Goal: Transaction & Acquisition: Book appointment/travel/reservation

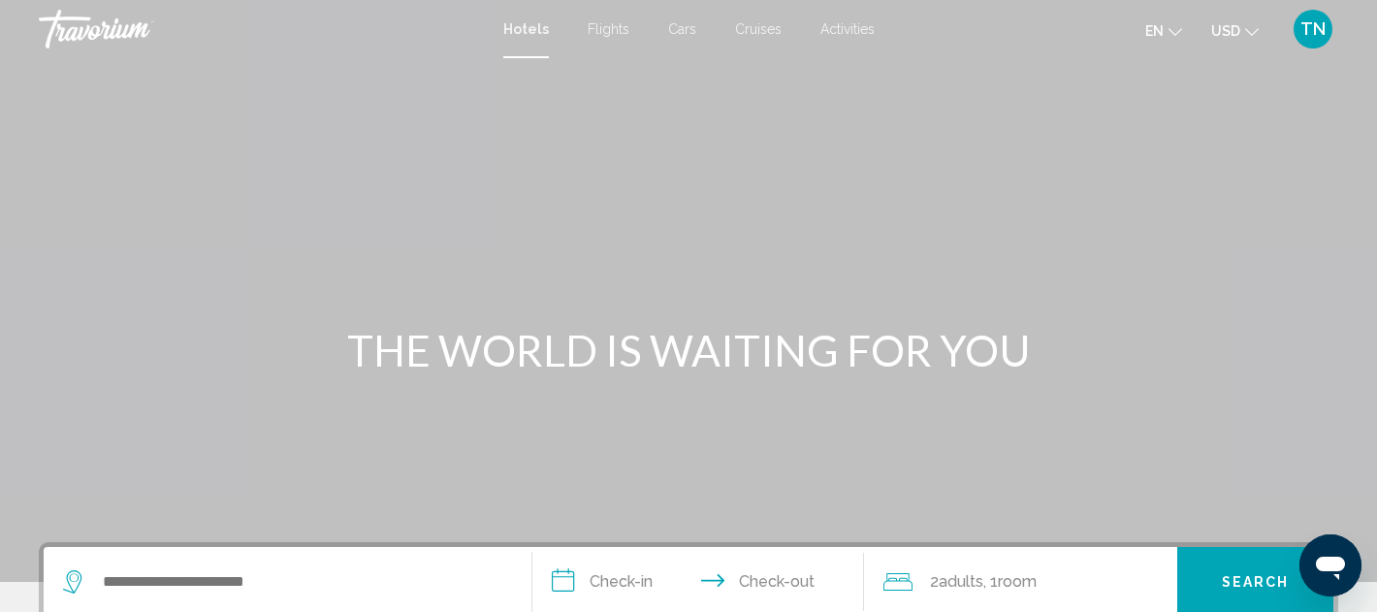
click at [527, 30] on span "Hotels" at bounding box center [526, 29] width 46 height 16
click at [762, 165] on div "Main content" at bounding box center [688, 291] width 1377 height 582
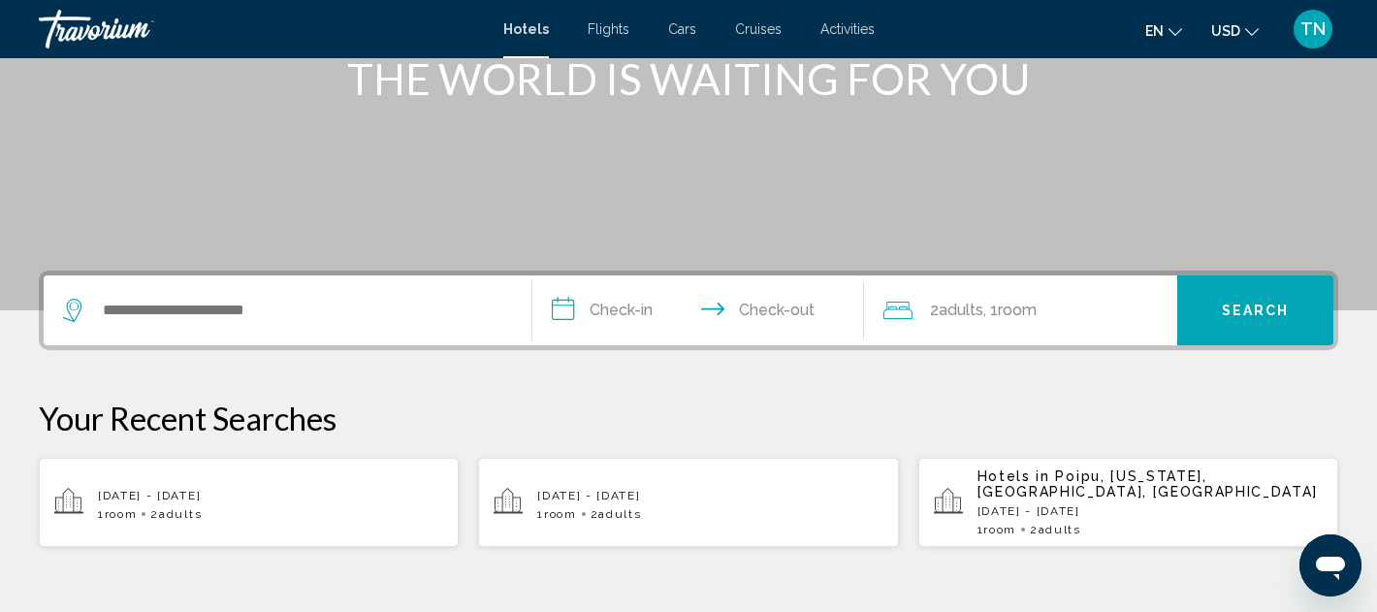
scroll to position [310, 0]
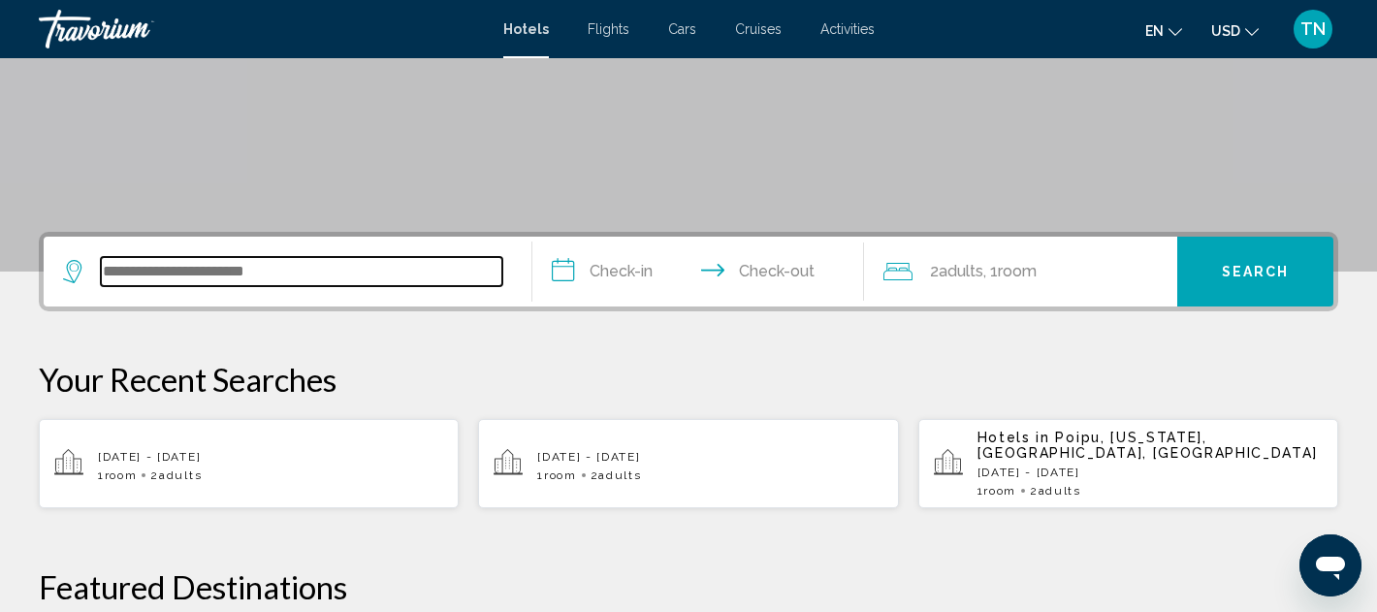
click at [226, 279] on input "Search widget" at bounding box center [302, 271] width 402 height 29
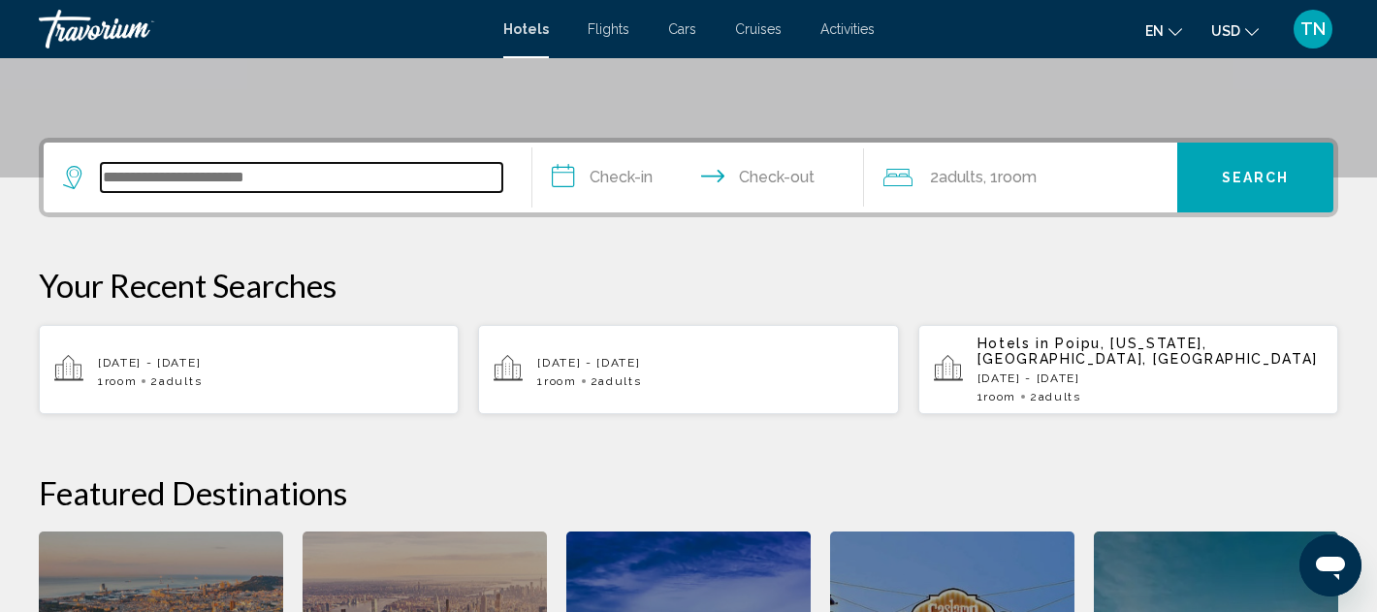
scroll to position [479, 0]
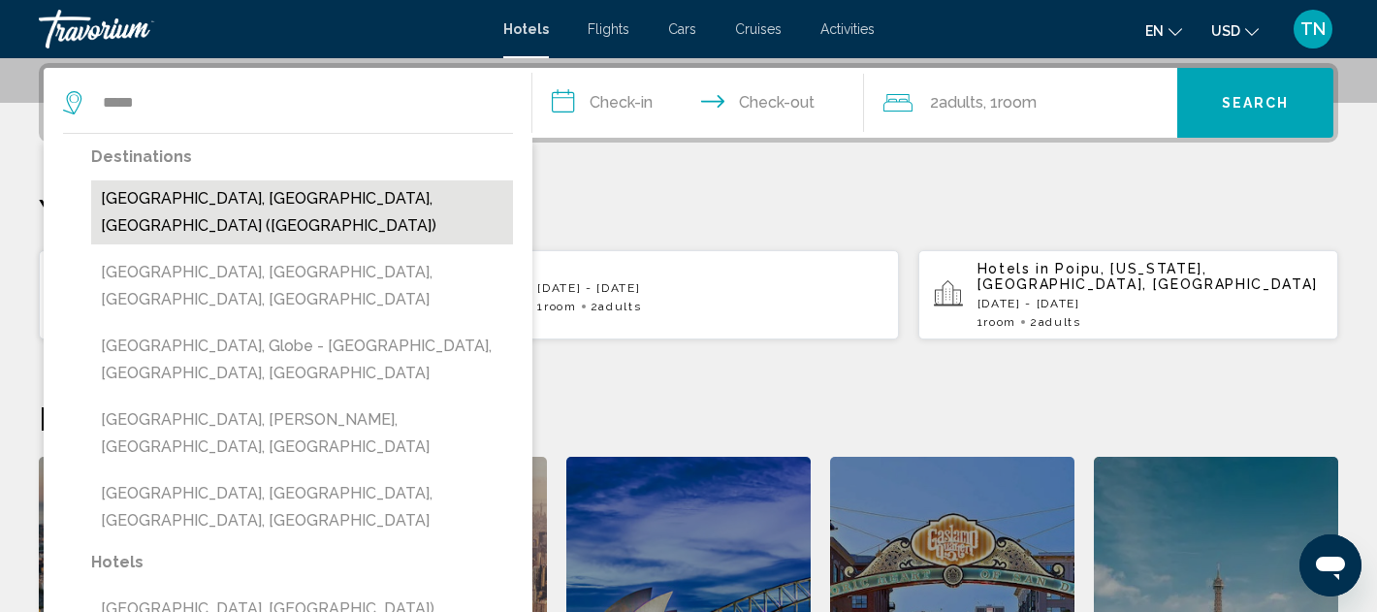
click at [325, 204] on button "Miami, FL, United States (MIA)" at bounding box center [302, 212] width 422 height 64
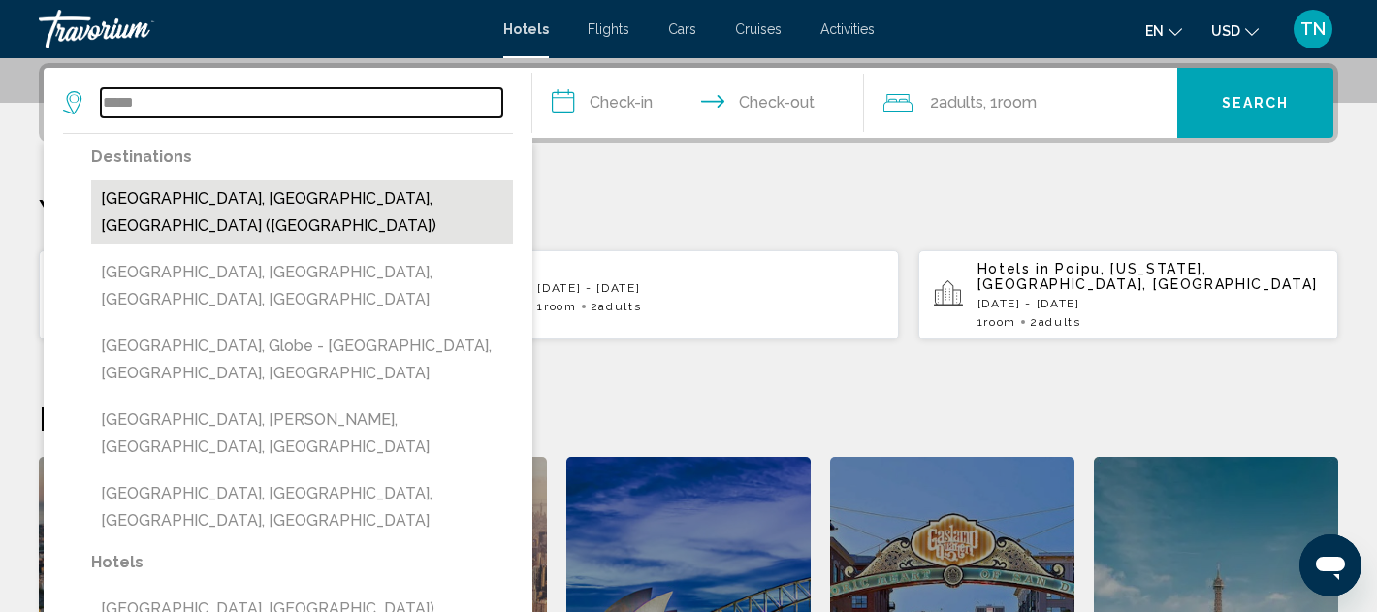
type input "**********"
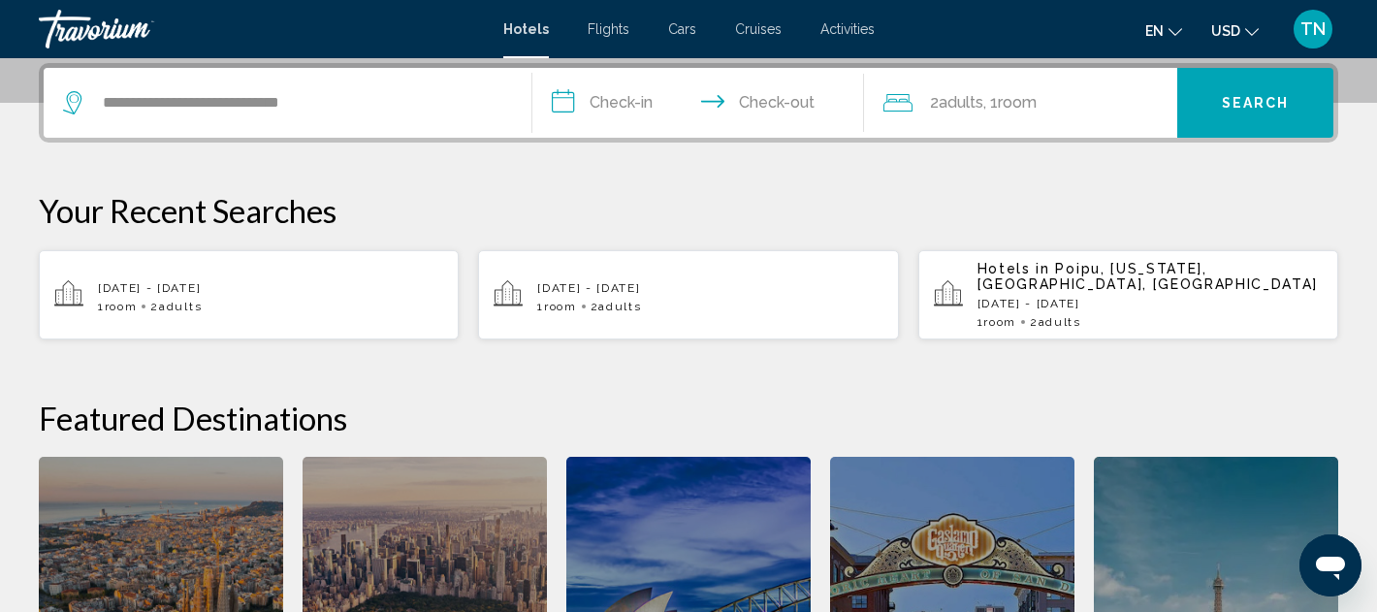
click at [644, 104] on input "**********" at bounding box center [702, 106] width 340 height 76
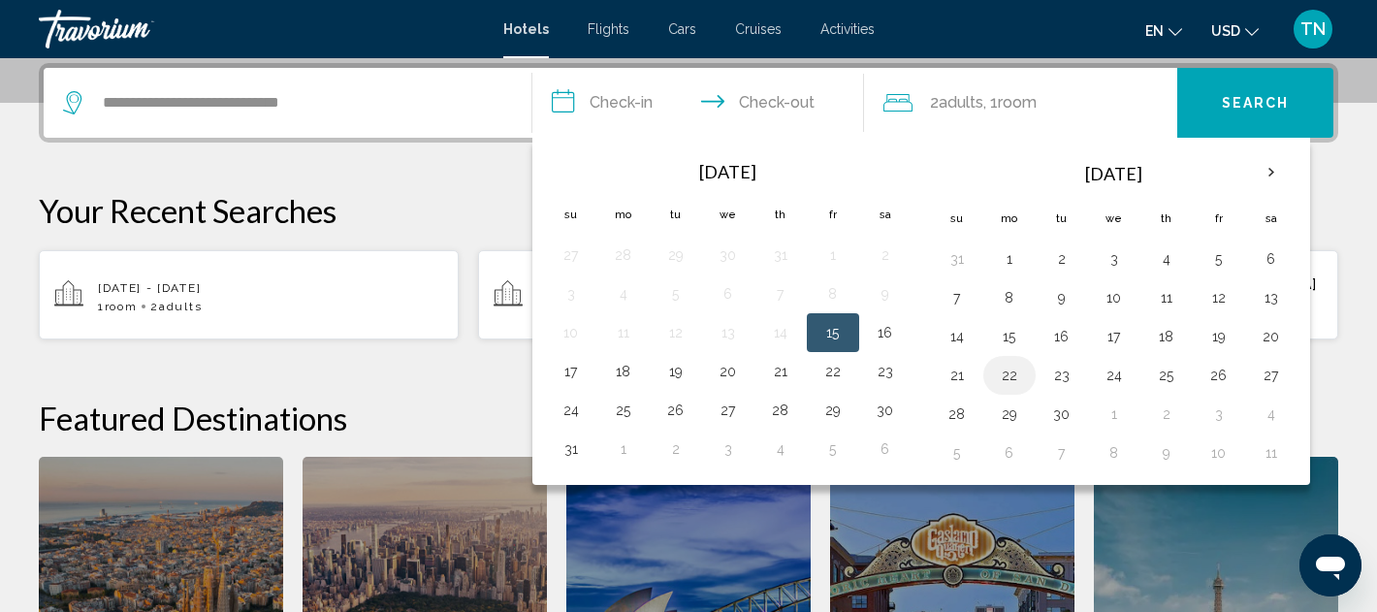
click at [1007, 376] on button "22" at bounding box center [1009, 375] width 31 height 27
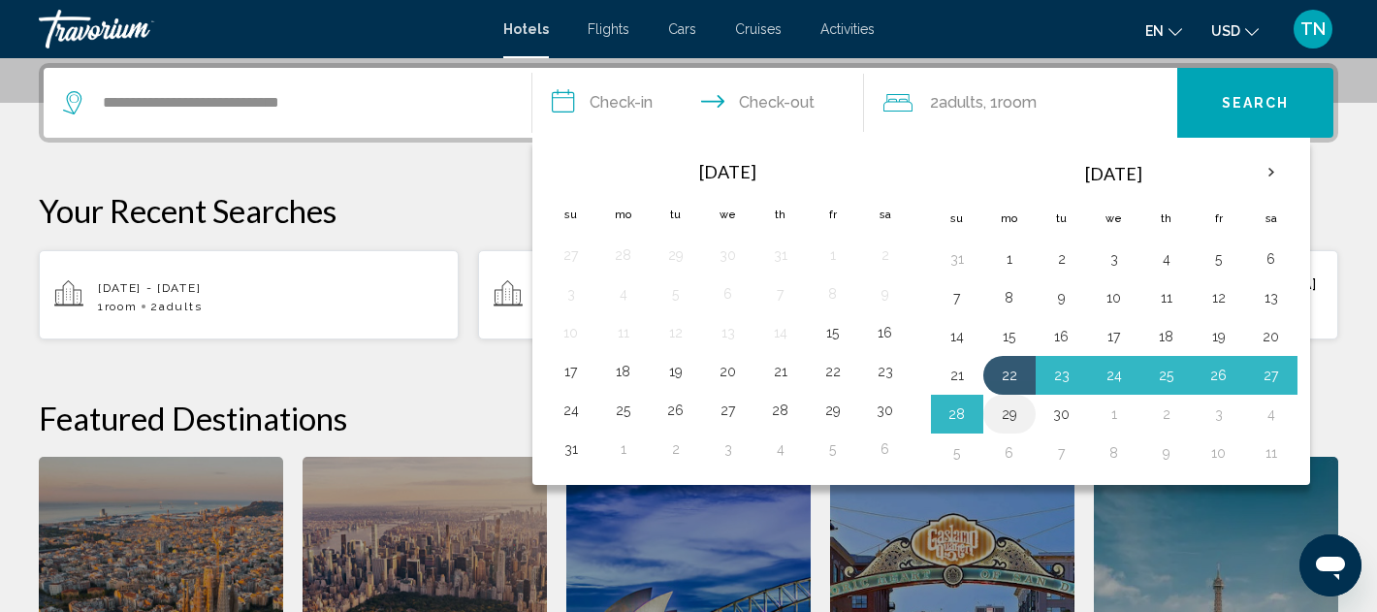
click at [1011, 414] on button "29" at bounding box center [1009, 414] width 31 height 27
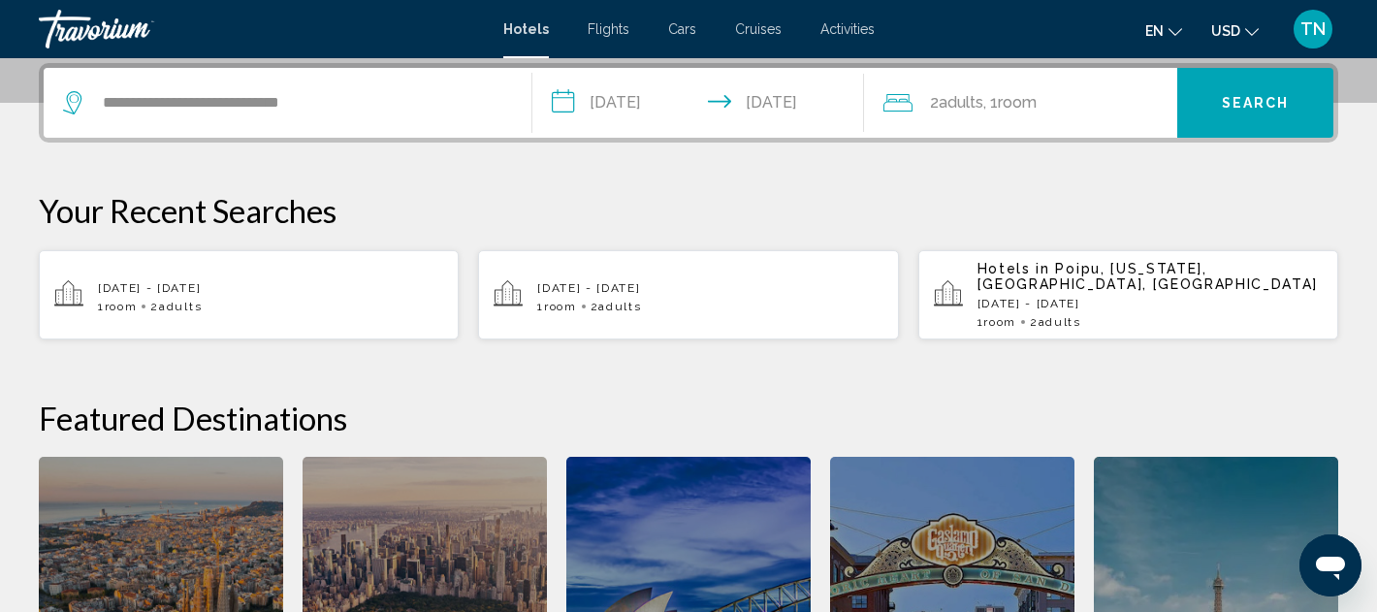
click at [780, 110] on input "**********" at bounding box center [702, 106] width 340 height 76
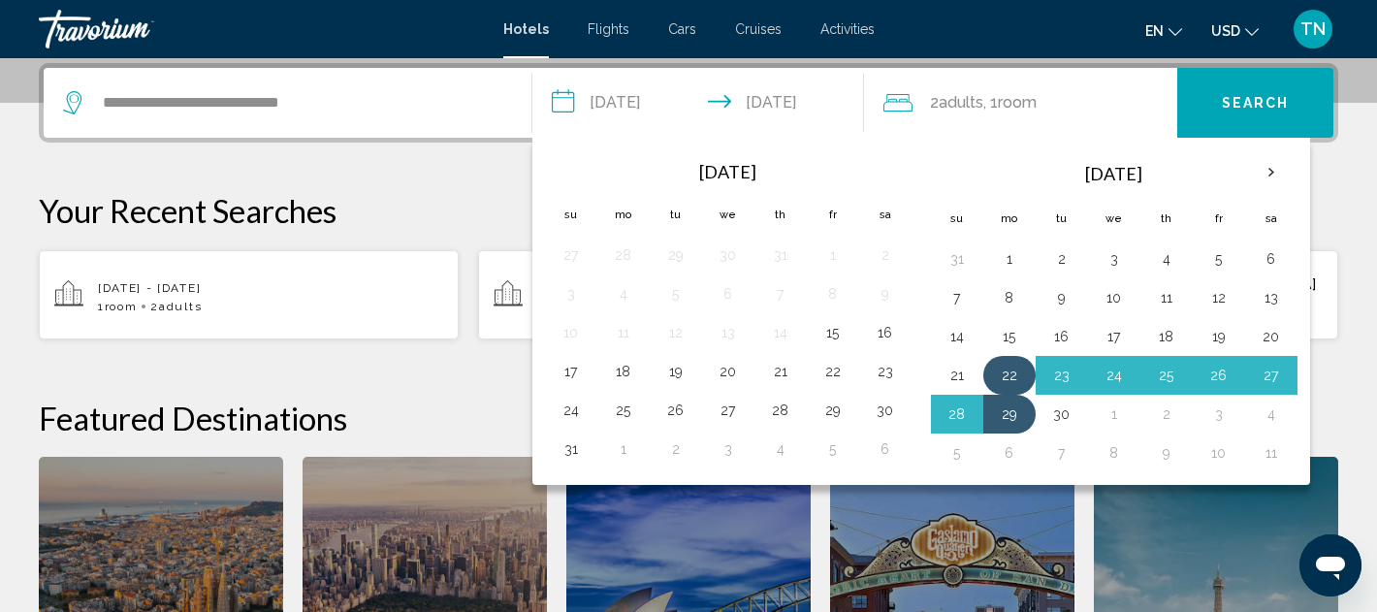
click at [1013, 375] on button "22" at bounding box center [1009, 375] width 31 height 27
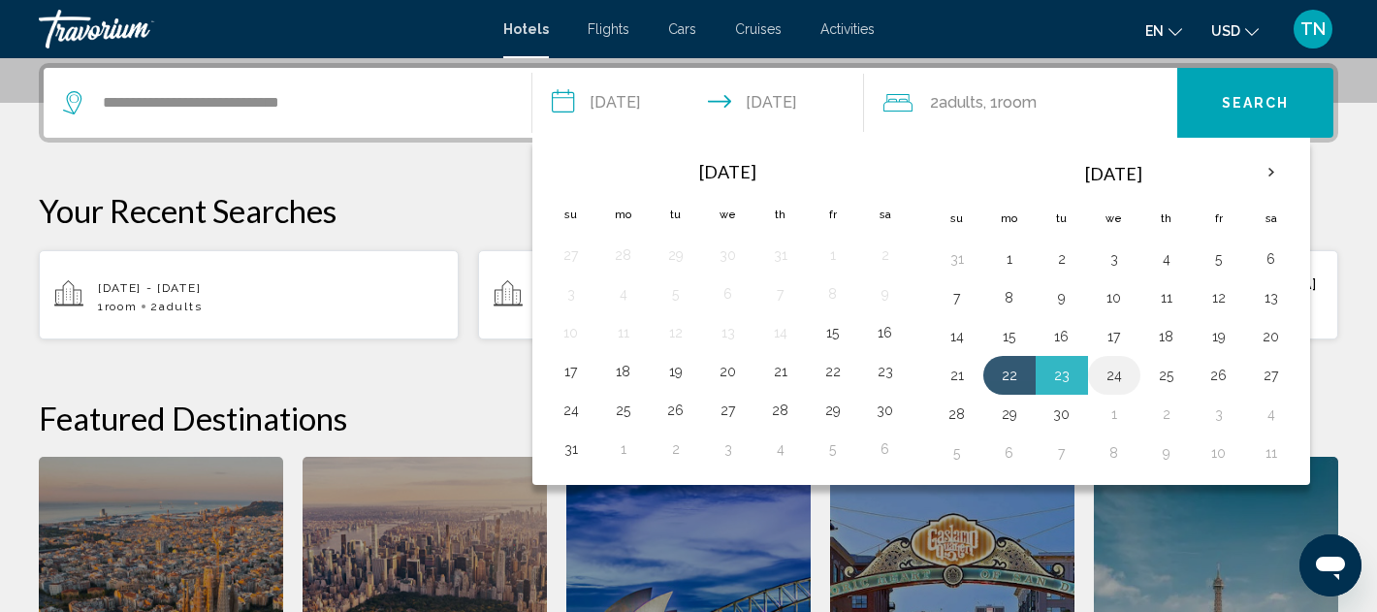
click at [1117, 379] on button "24" at bounding box center [1114, 375] width 31 height 27
type input "**********"
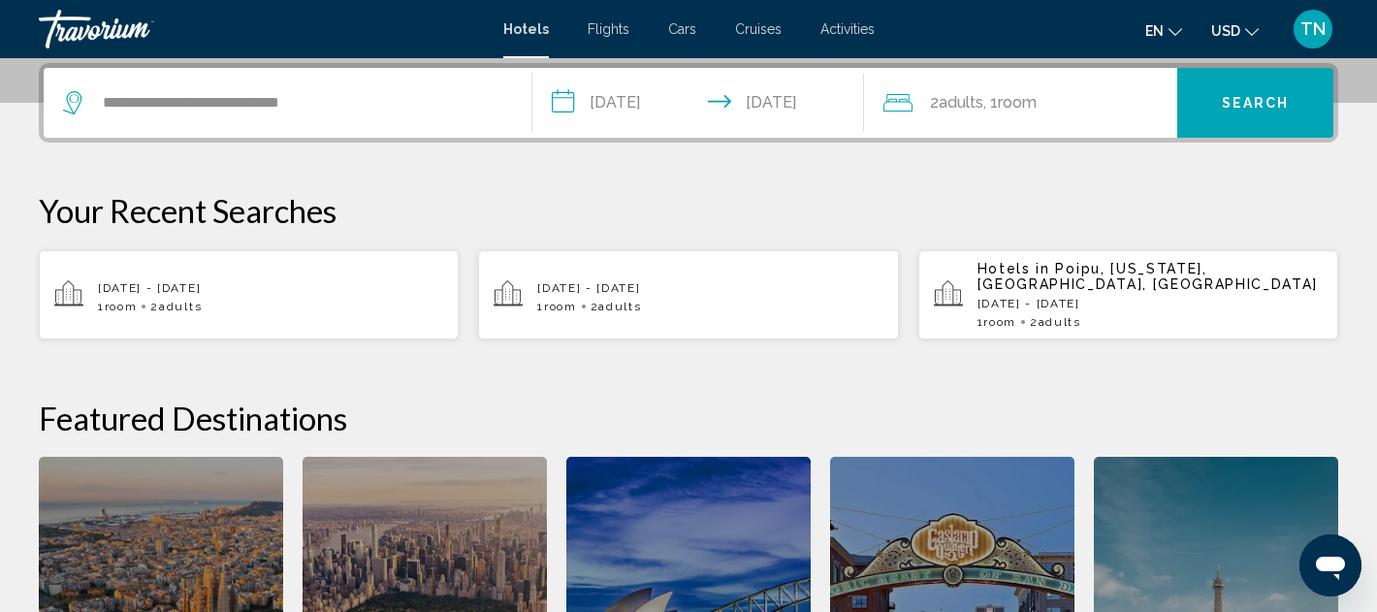
click at [1237, 97] on span "Search" at bounding box center [1256, 104] width 68 height 16
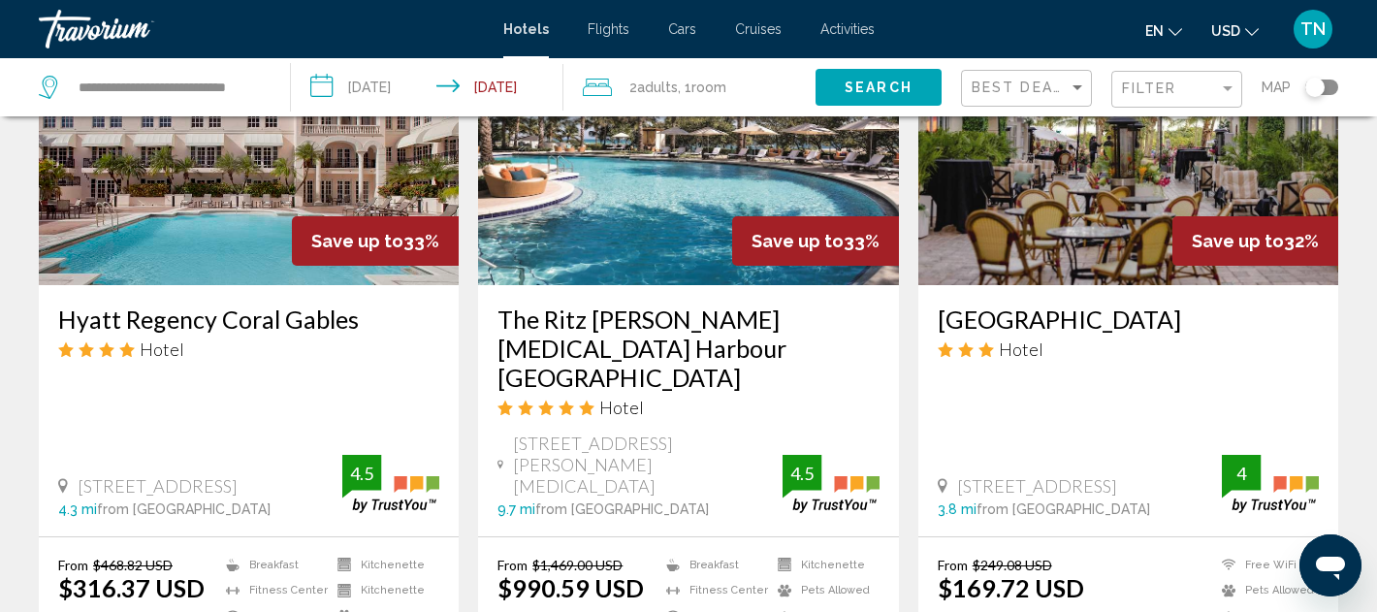
scroll to position [1629, 0]
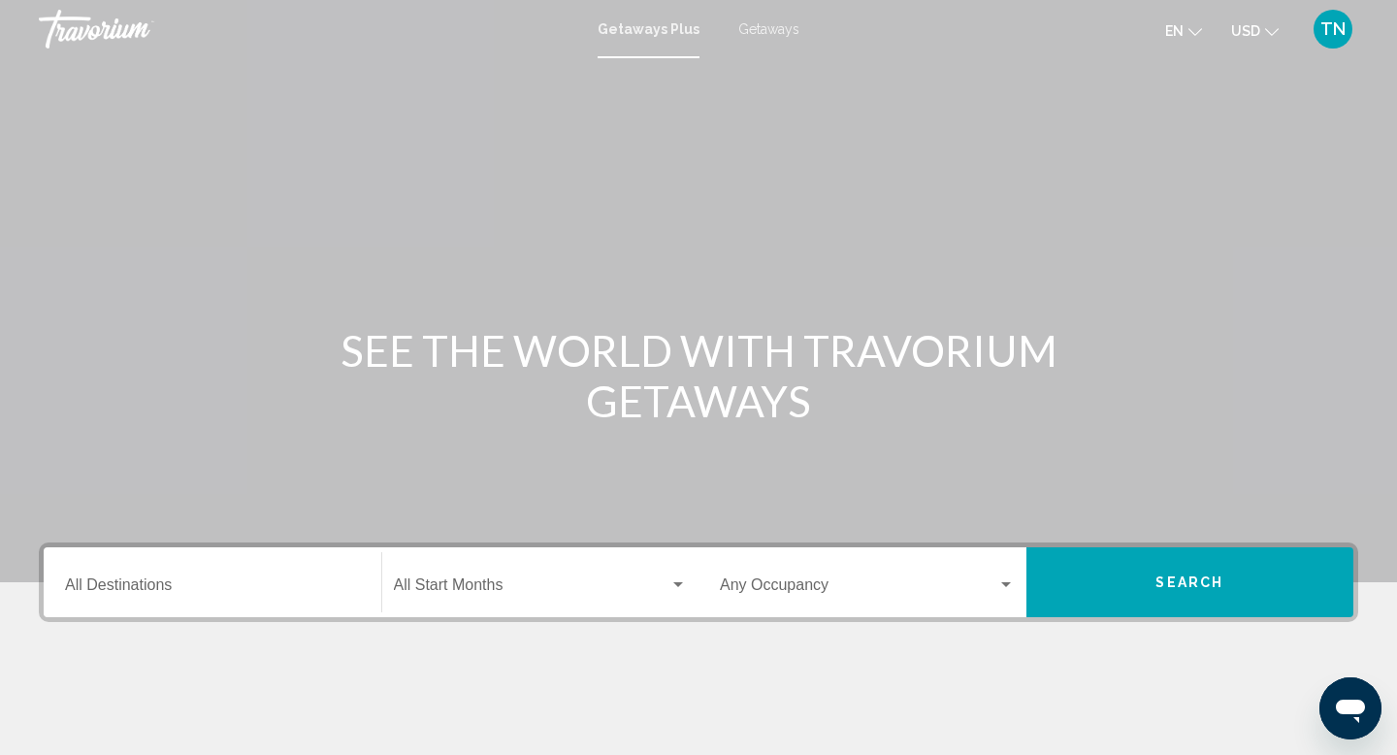
click at [249, 576] on div "Destination All Destinations" at bounding box center [212, 582] width 295 height 61
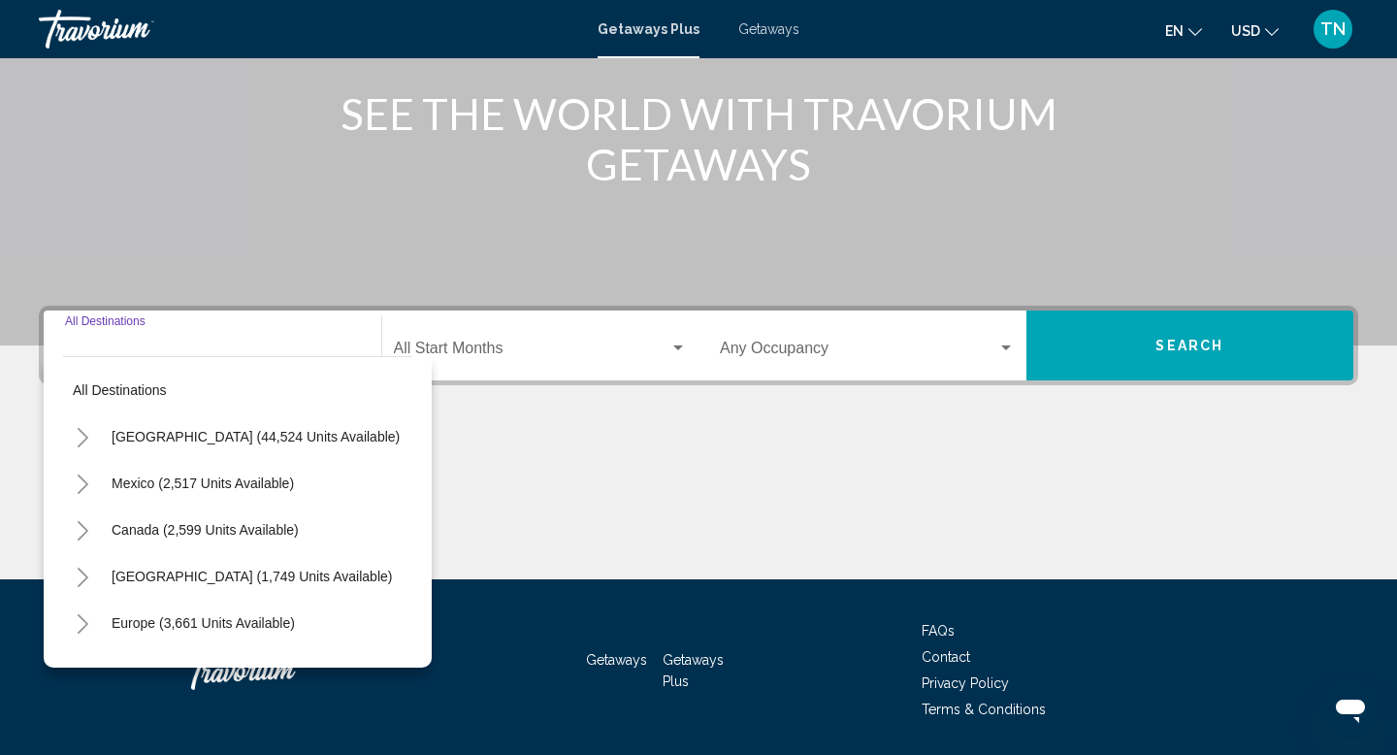
scroll to position [299, 0]
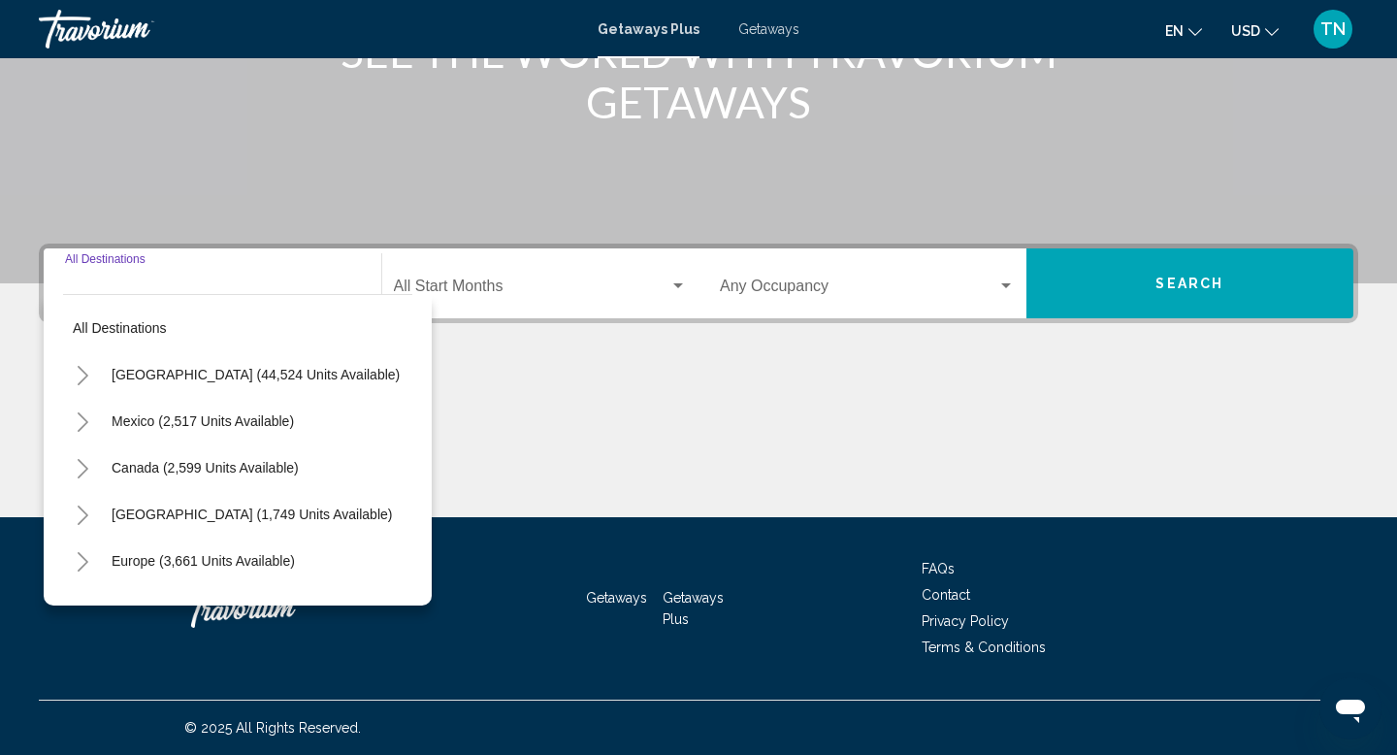
click at [83, 368] on icon "Toggle United States (44,524 units available)" at bounding box center [83, 375] width 15 height 19
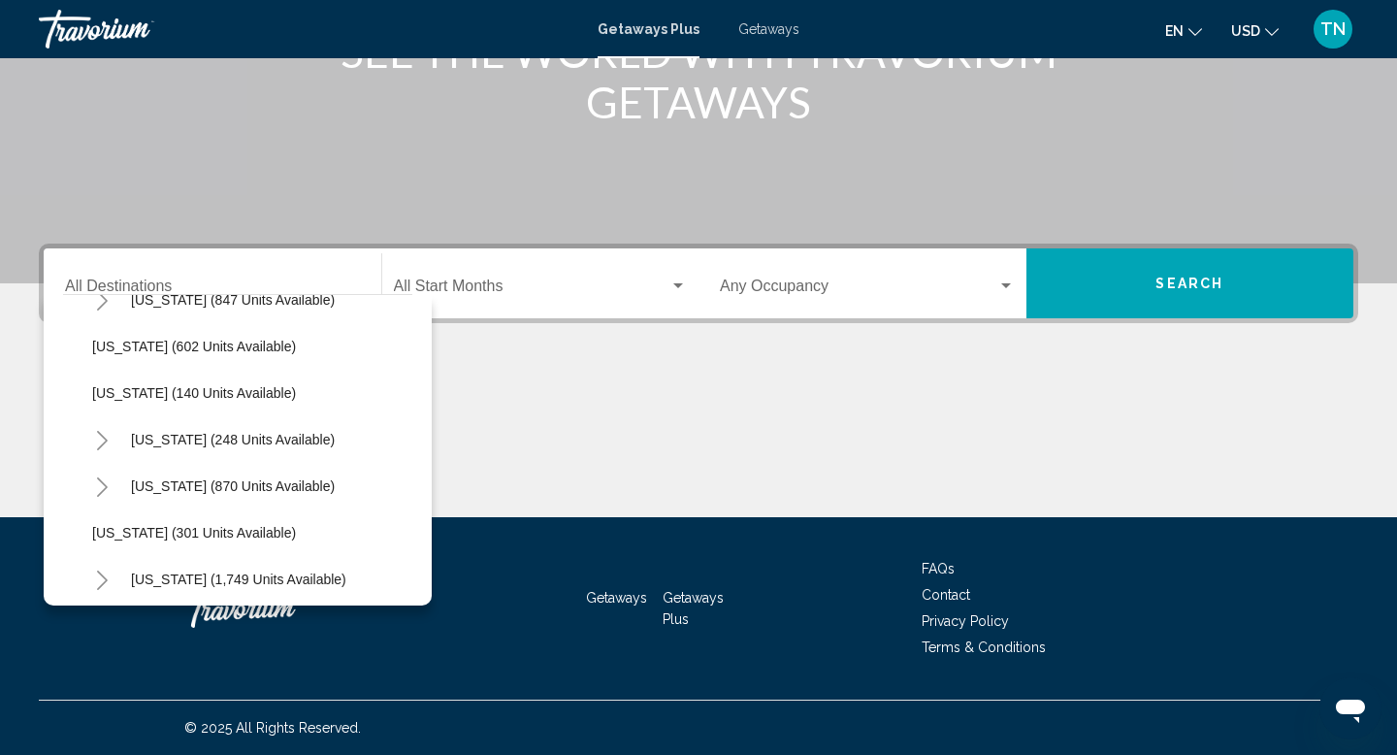
scroll to position [1241, 0]
click at [100, 432] on icon "Toggle New York (248 units available)" at bounding box center [102, 437] width 11 height 19
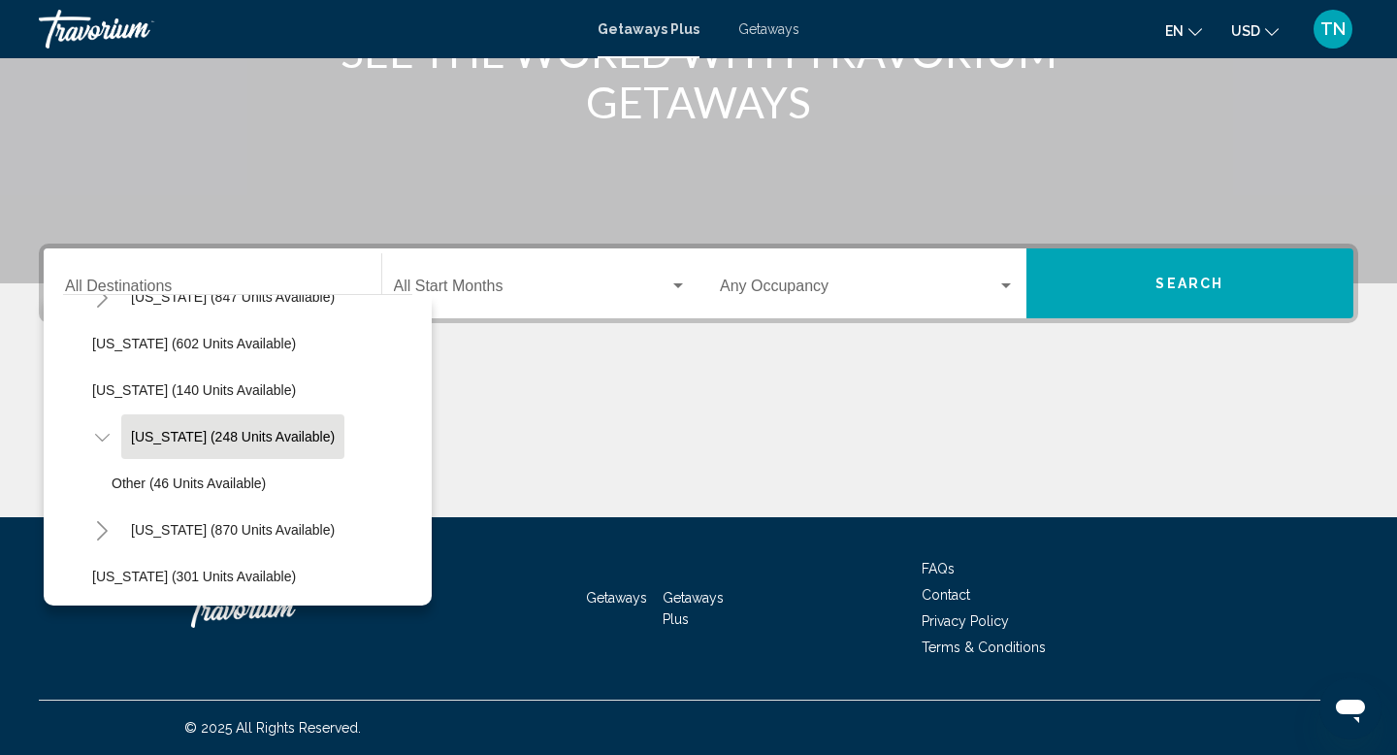
click at [178, 440] on span "New York (248 units available)" at bounding box center [233, 437] width 204 height 16
type input "**********"
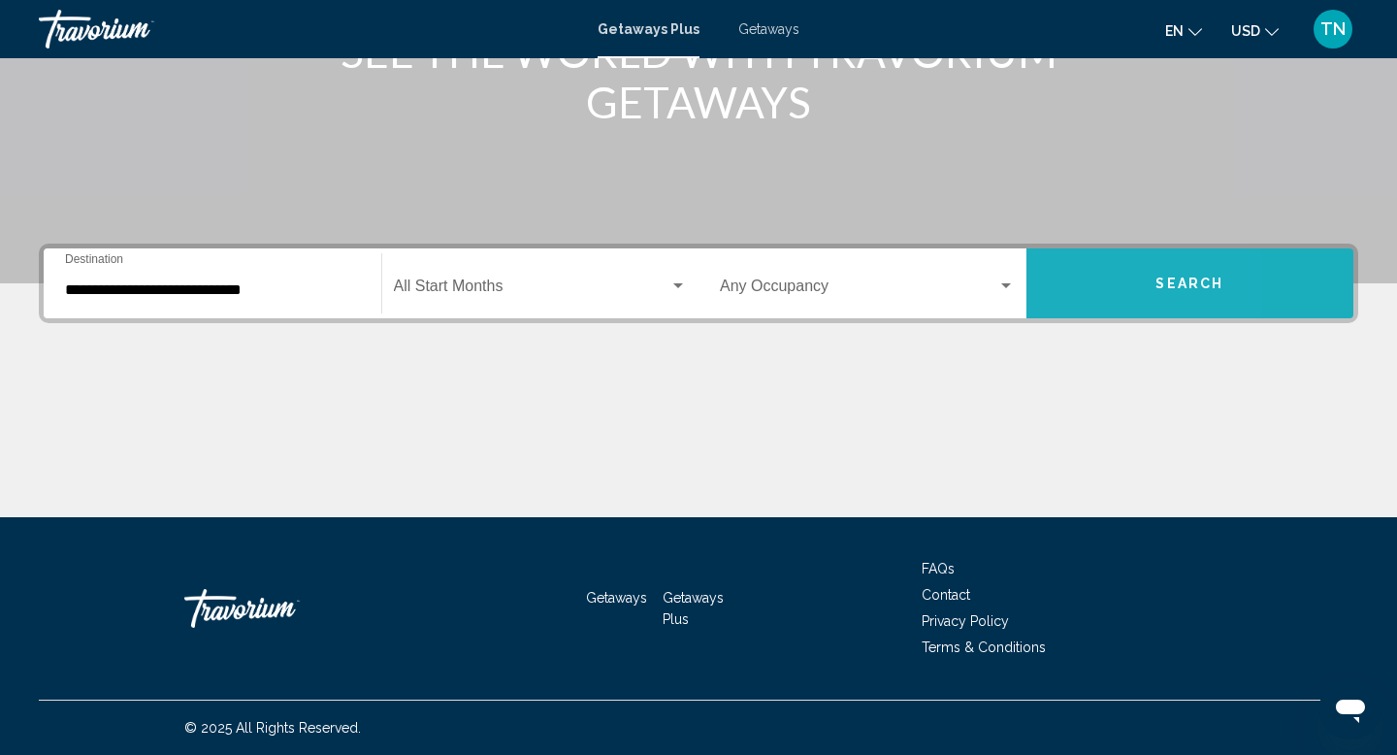
click at [1062, 266] on button "Search" at bounding box center [1190, 283] width 328 height 70
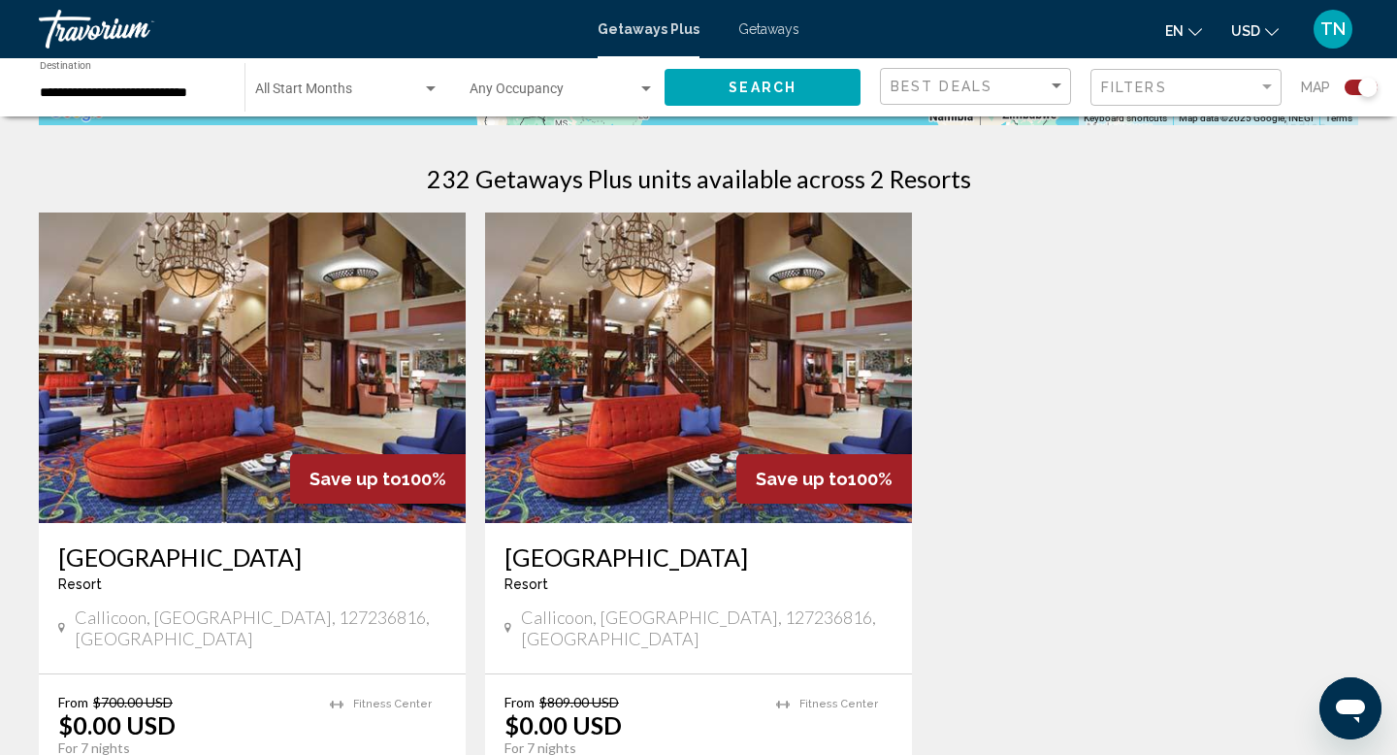
scroll to position [599, 0]
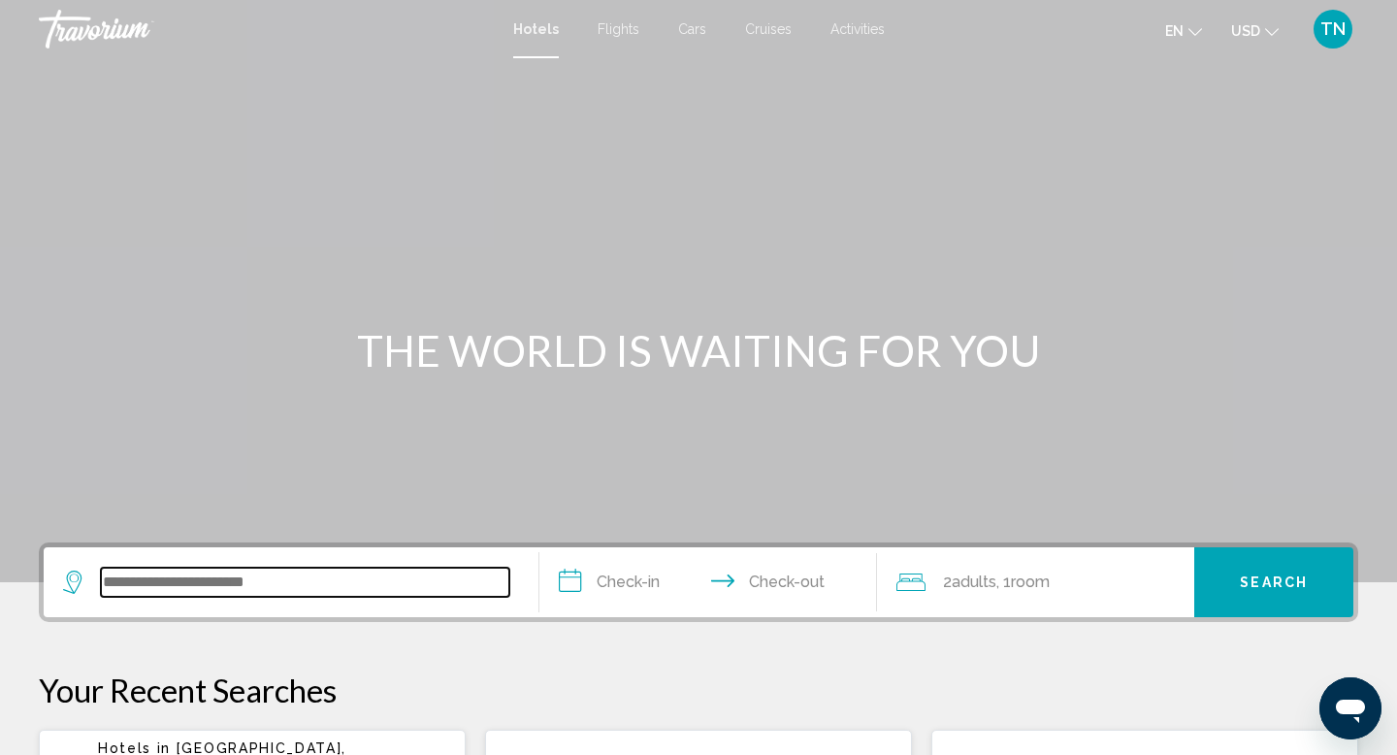
click at [252, 581] on input "Search widget" at bounding box center [305, 581] width 408 height 29
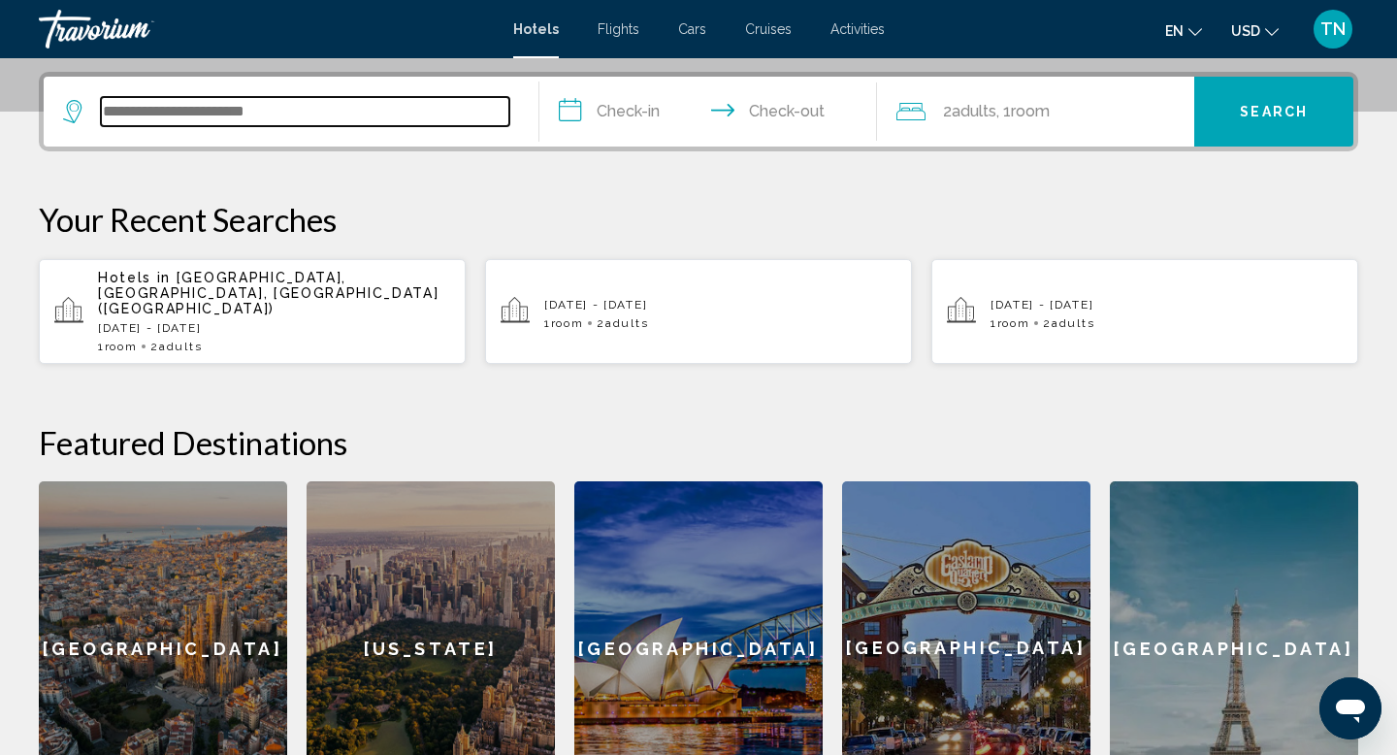
scroll to position [479, 0]
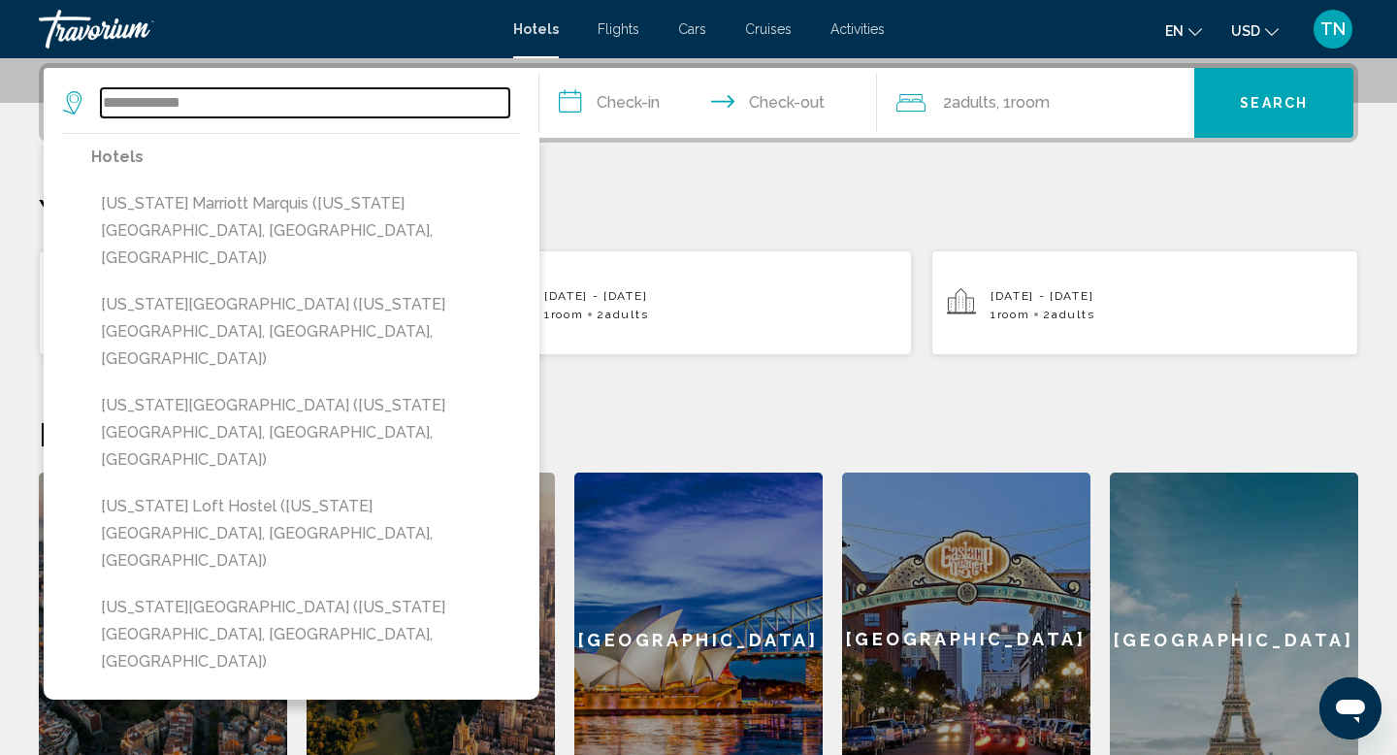
click at [213, 105] on input "**********" at bounding box center [305, 102] width 408 height 29
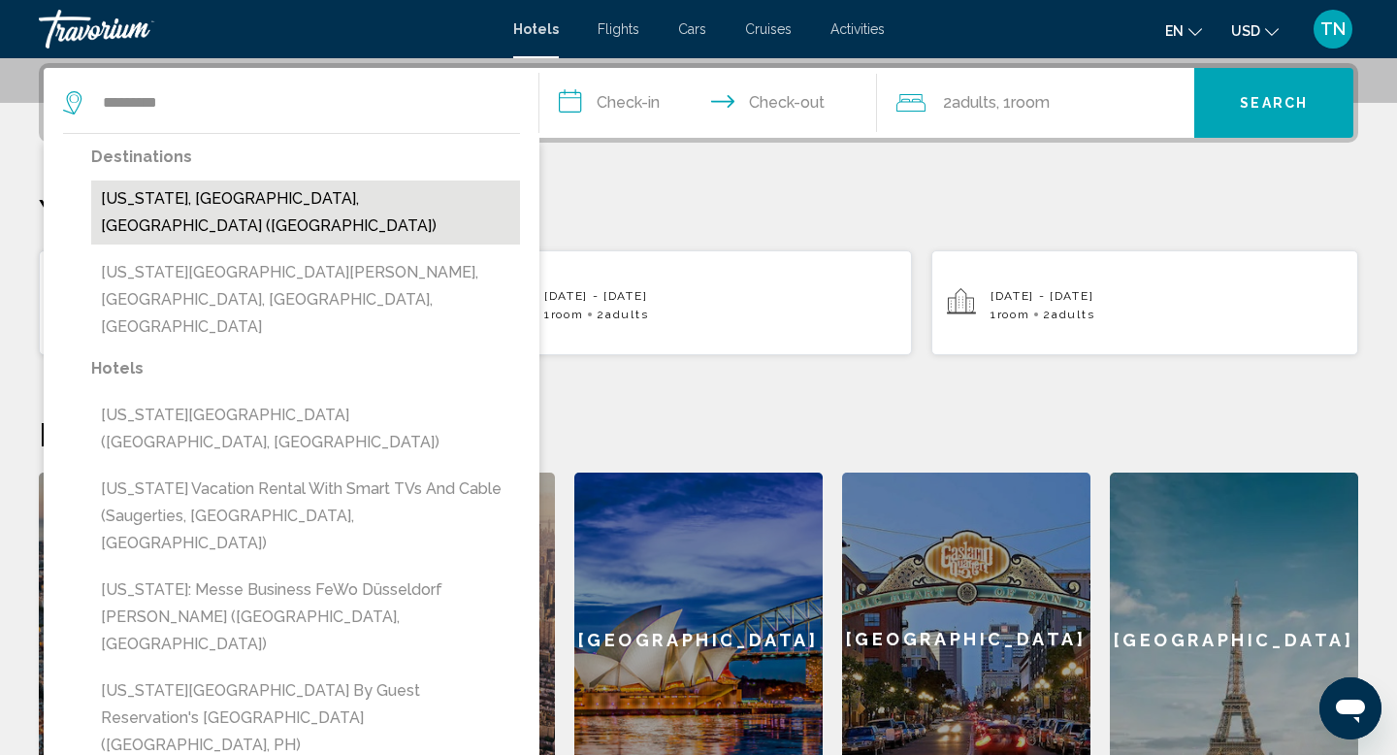
click at [321, 192] on button "[US_STATE], [GEOGRAPHIC_DATA], [GEOGRAPHIC_DATA] ([GEOGRAPHIC_DATA])" at bounding box center [305, 212] width 429 height 64
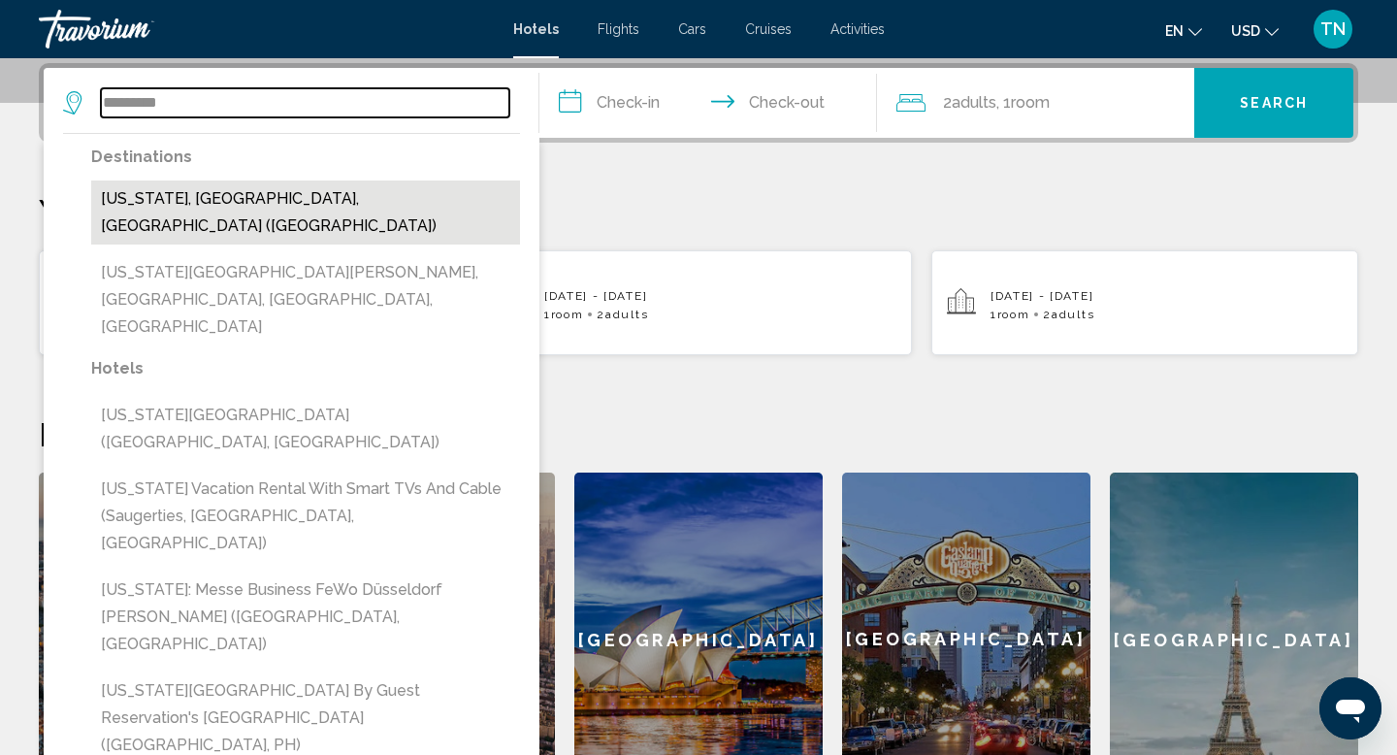
type input "**********"
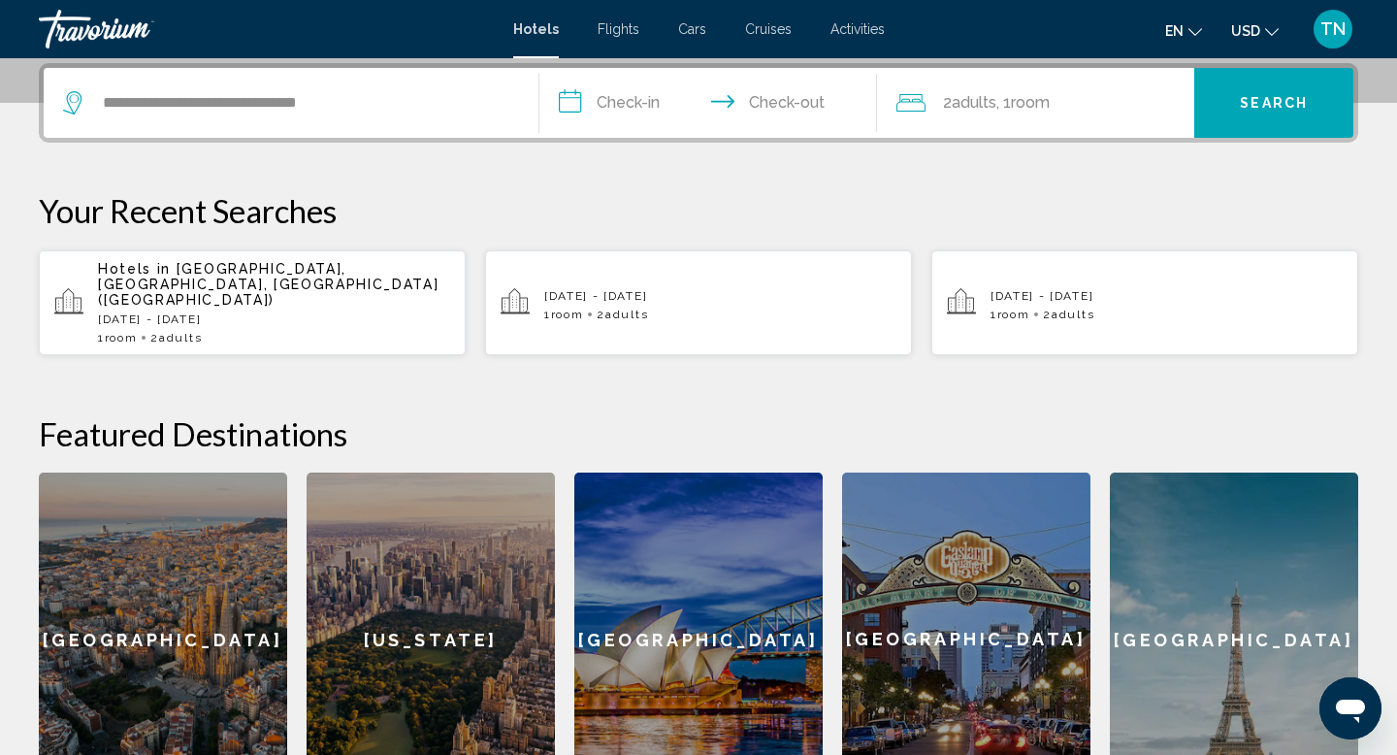
click at [604, 105] on input "**********" at bounding box center [711, 106] width 345 height 76
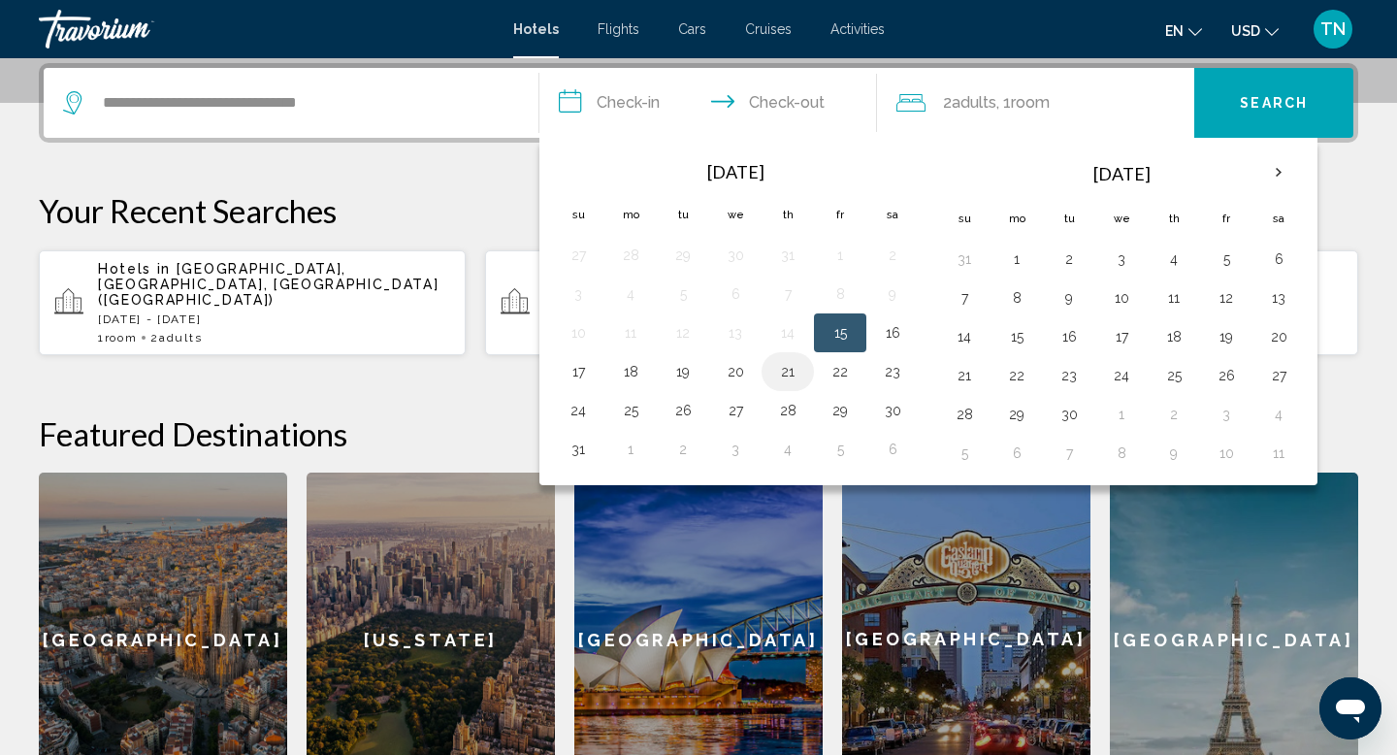
click at [788, 374] on button "21" at bounding box center [787, 371] width 31 height 27
click at [847, 370] on button "22" at bounding box center [839, 371] width 31 height 27
type input "**********"
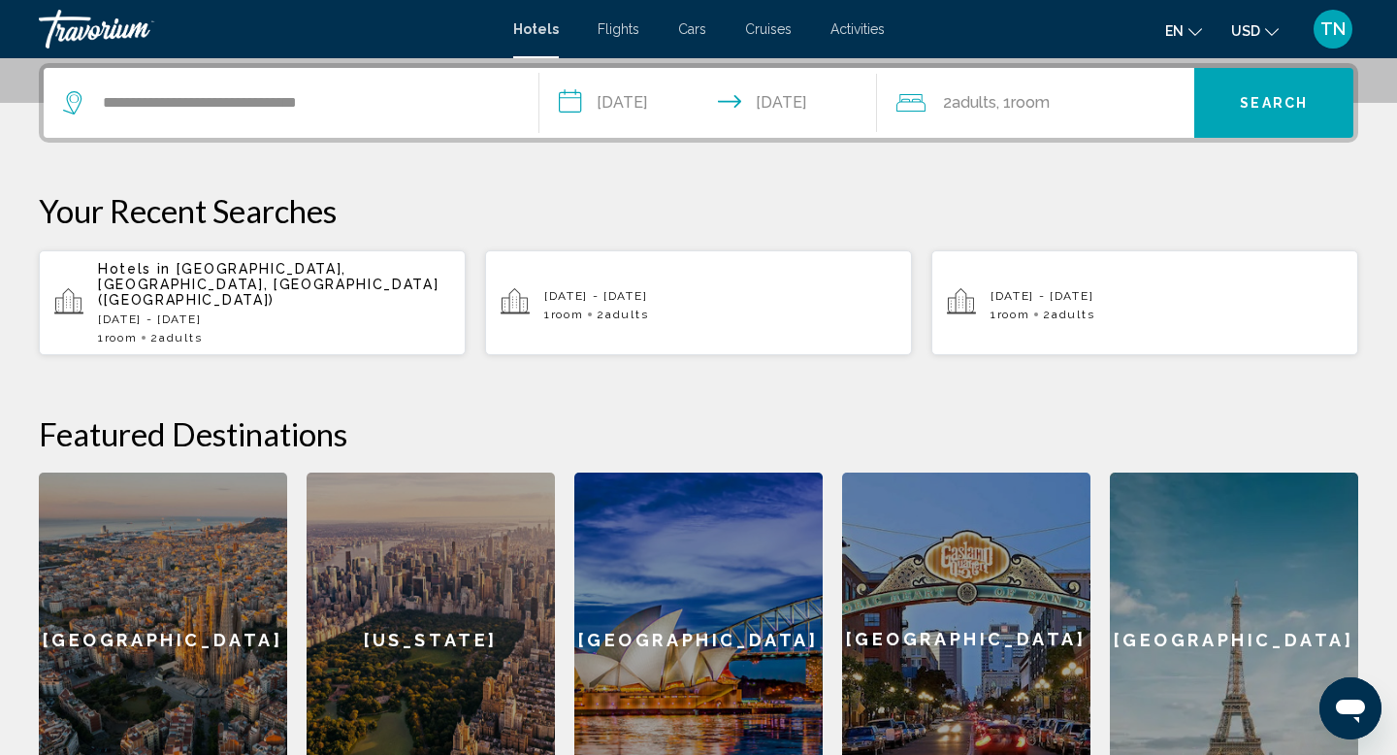
click at [1281, 97] on span "Search" at bounding box center [1273, 104] width 68 height 16
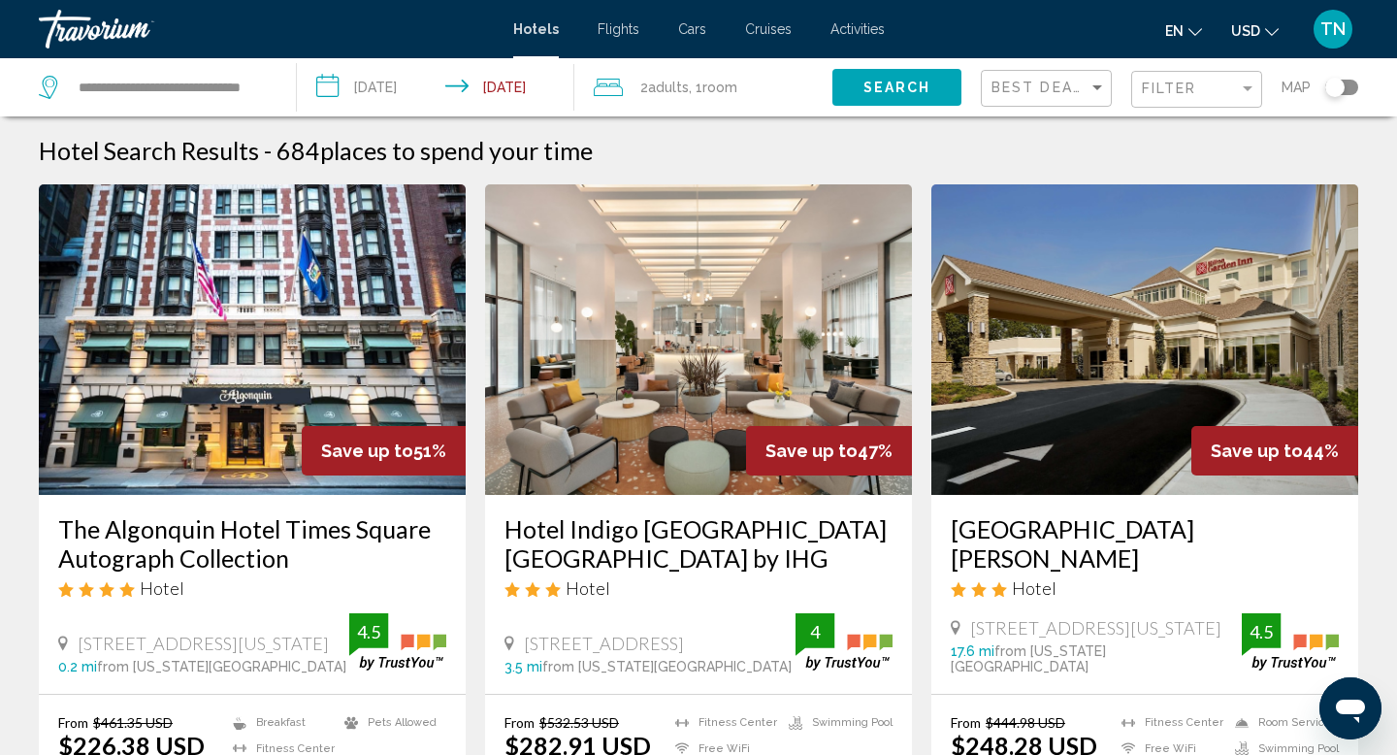
click at [475, 522] on app-hotels-search-item "Save up to 47% Hotel Indigo [GEOGRAPHIC_DATA] [GEOGRAPHIC_DATA] by IHG Hotel [S…" at bounding box center [698, 525] width 446 height 683
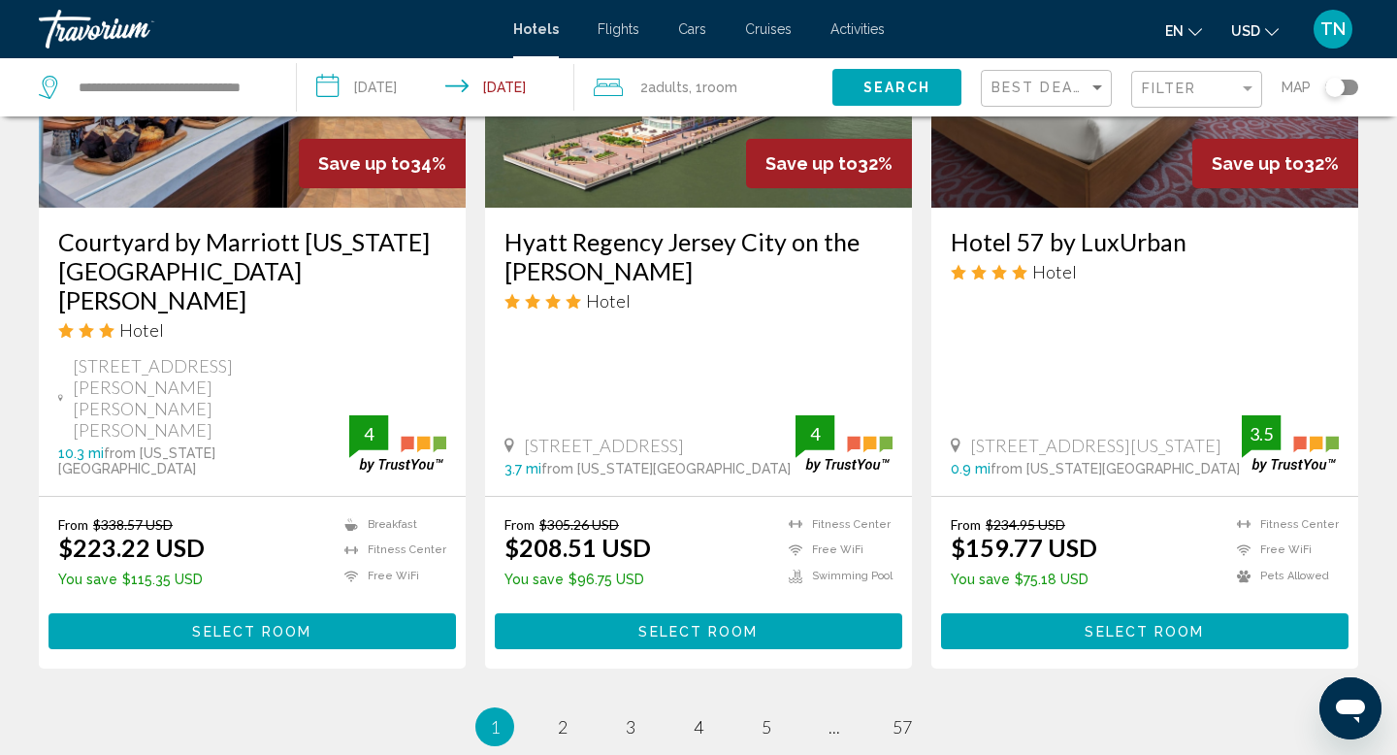
scroll to position [2483, 0]
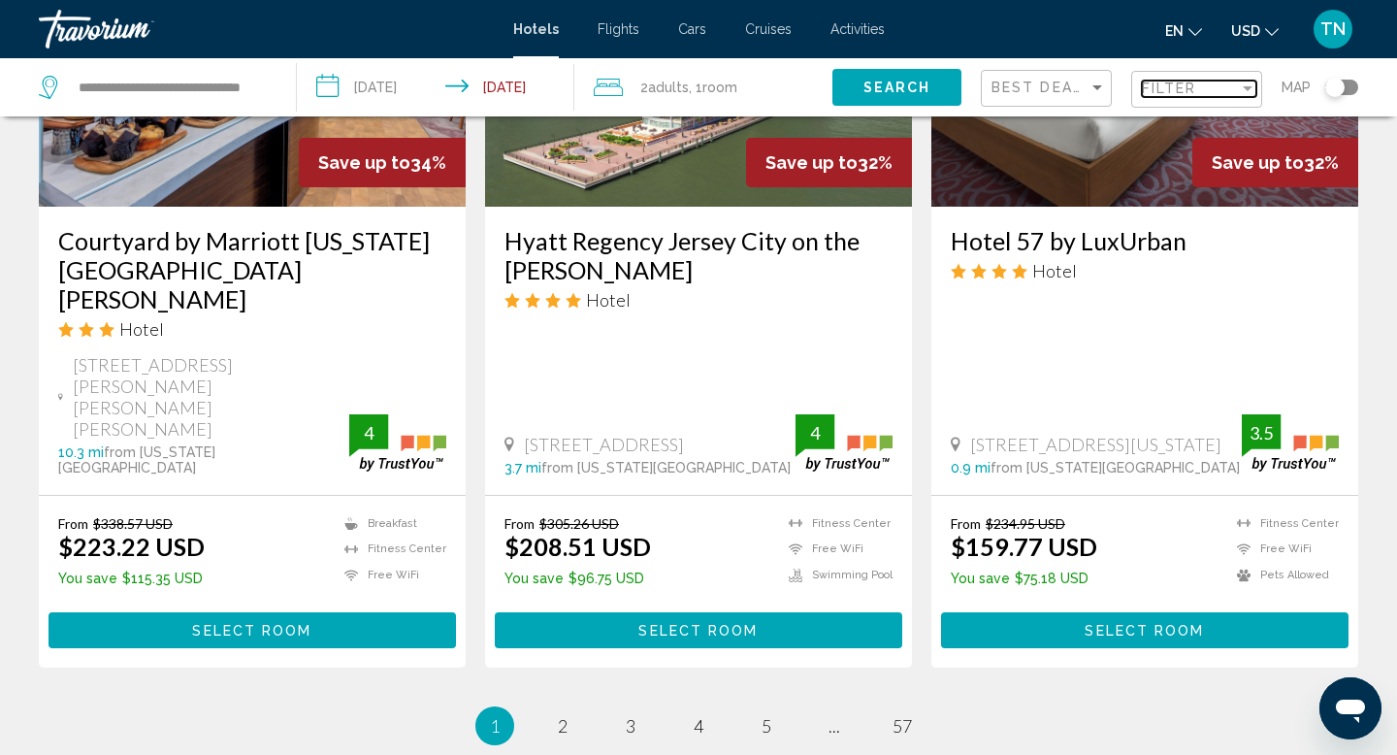
click at [1250, 82] on div "Filter" at bounding box center [1247, 88] width 17 height 16
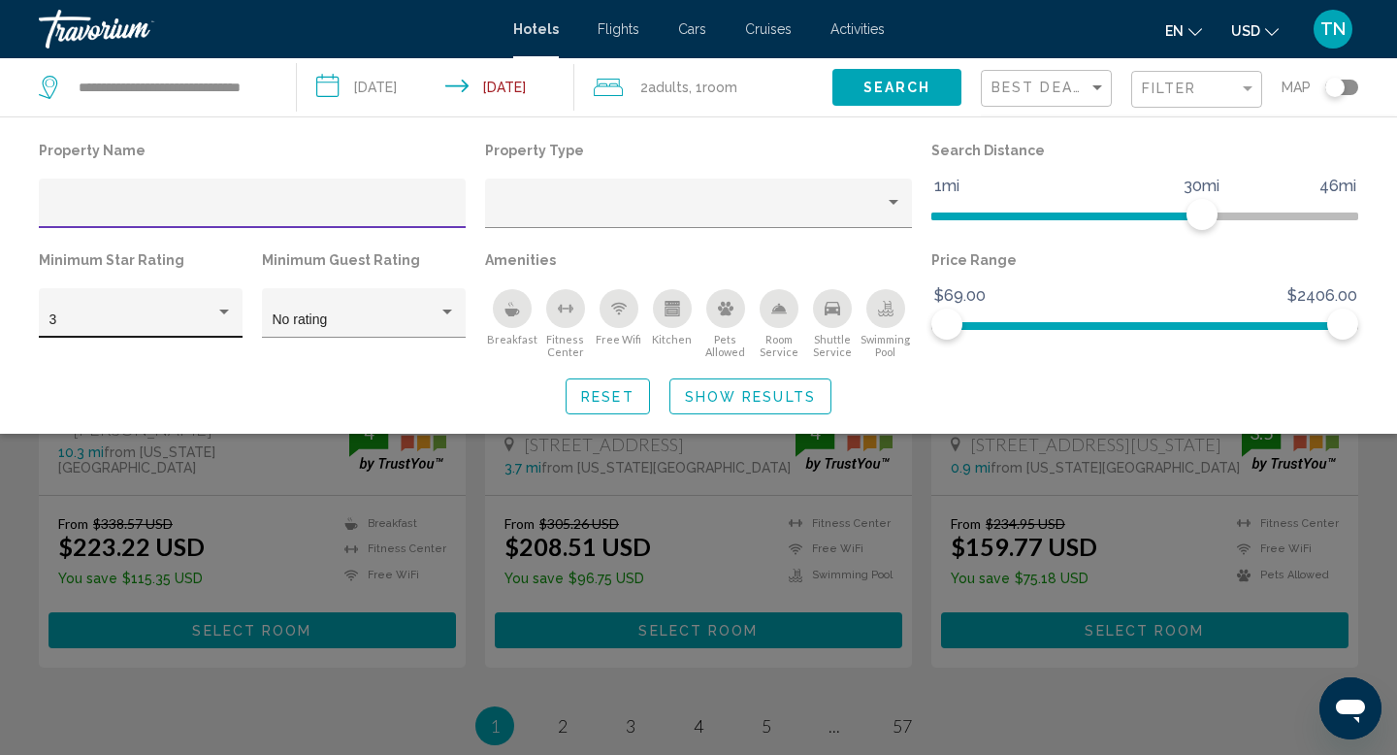
click at [223, 321] on div "3" at bounding box center [140, 320] width 183 height 16
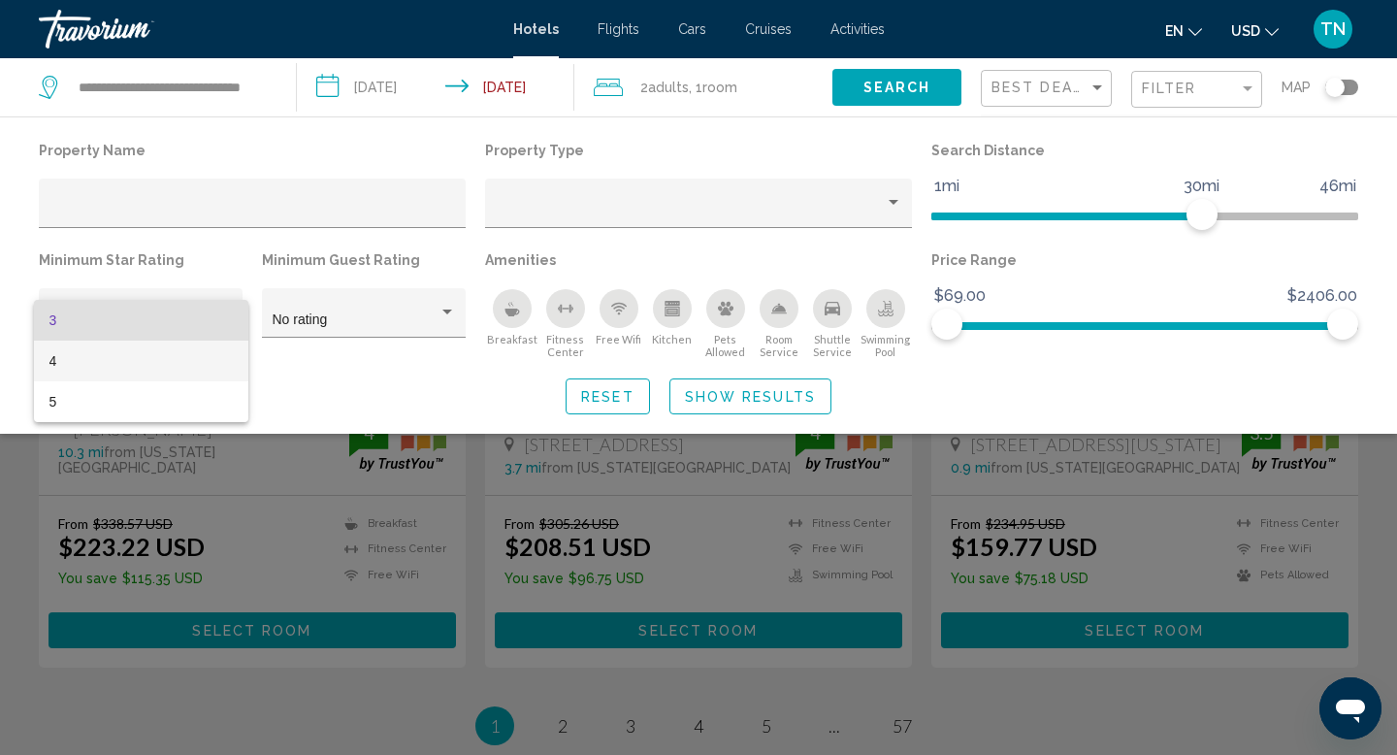
click at [136, 356] on span "4" at bounding box center [140, 360] width 183 height 41
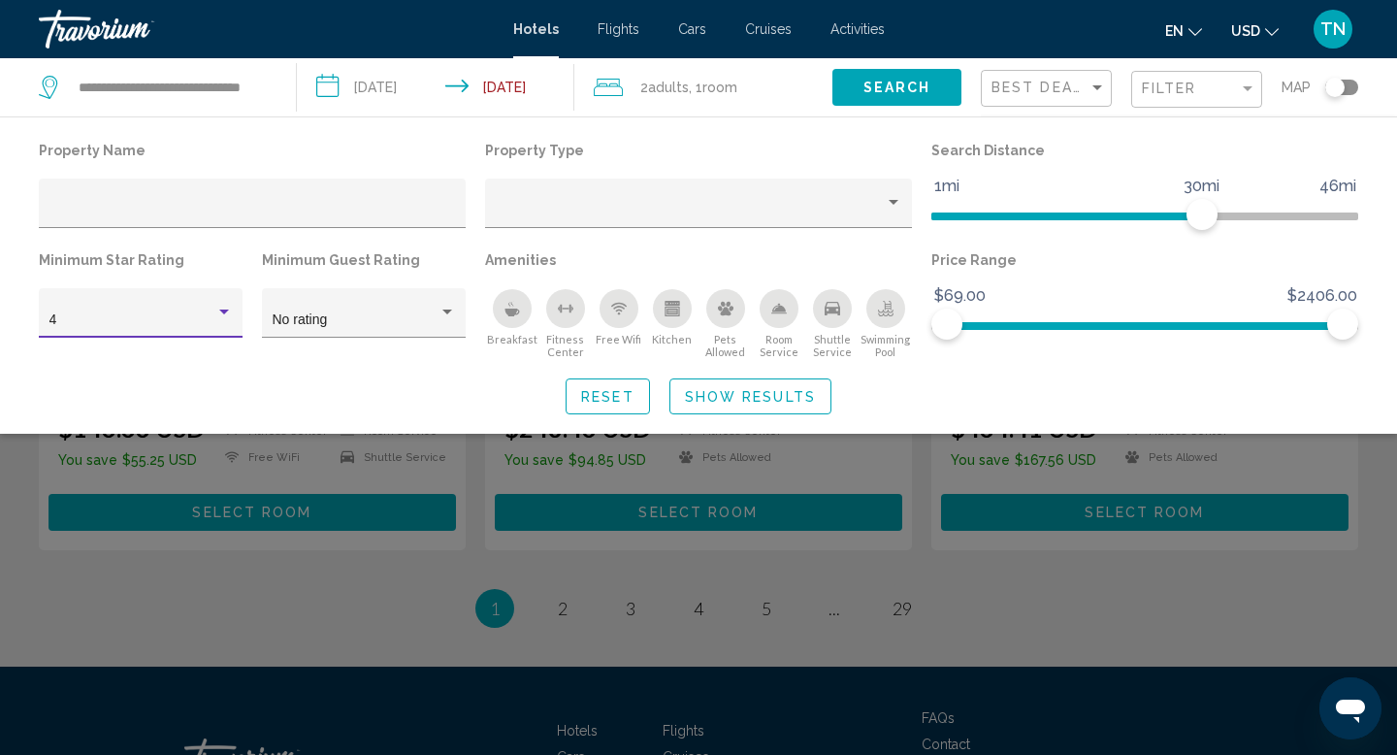
scroll to position [1039, 0]
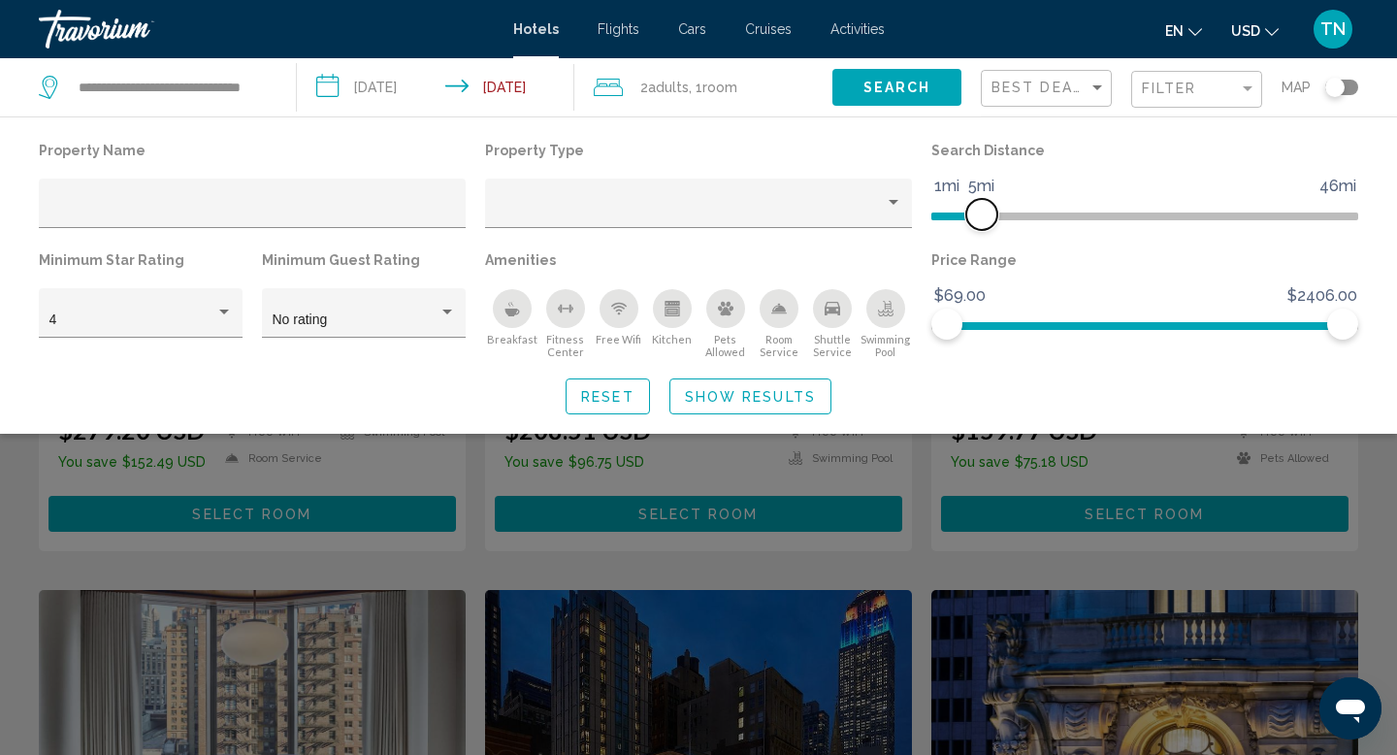
drag, startPoint x: 1199, startPoint y: 216, endPoint x: 983, endPoint y: 230, distance: 215.7
click at [983, 230] on div "Search Distance 1mi 46mi 5mi" at bounding box center [1144, 192] width 446 height 110
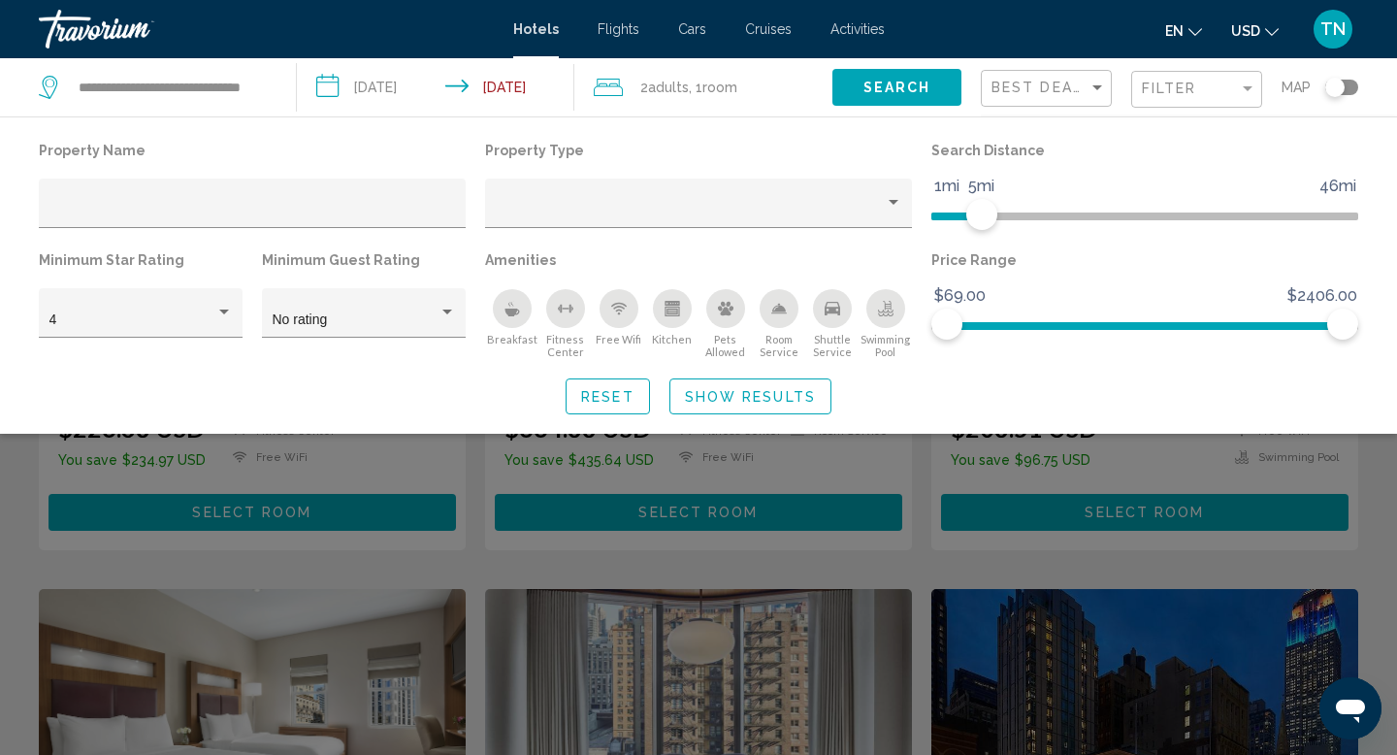
click at [790, 397] on span "Show Results" at bounding box center [750, 397] width 131 height 16
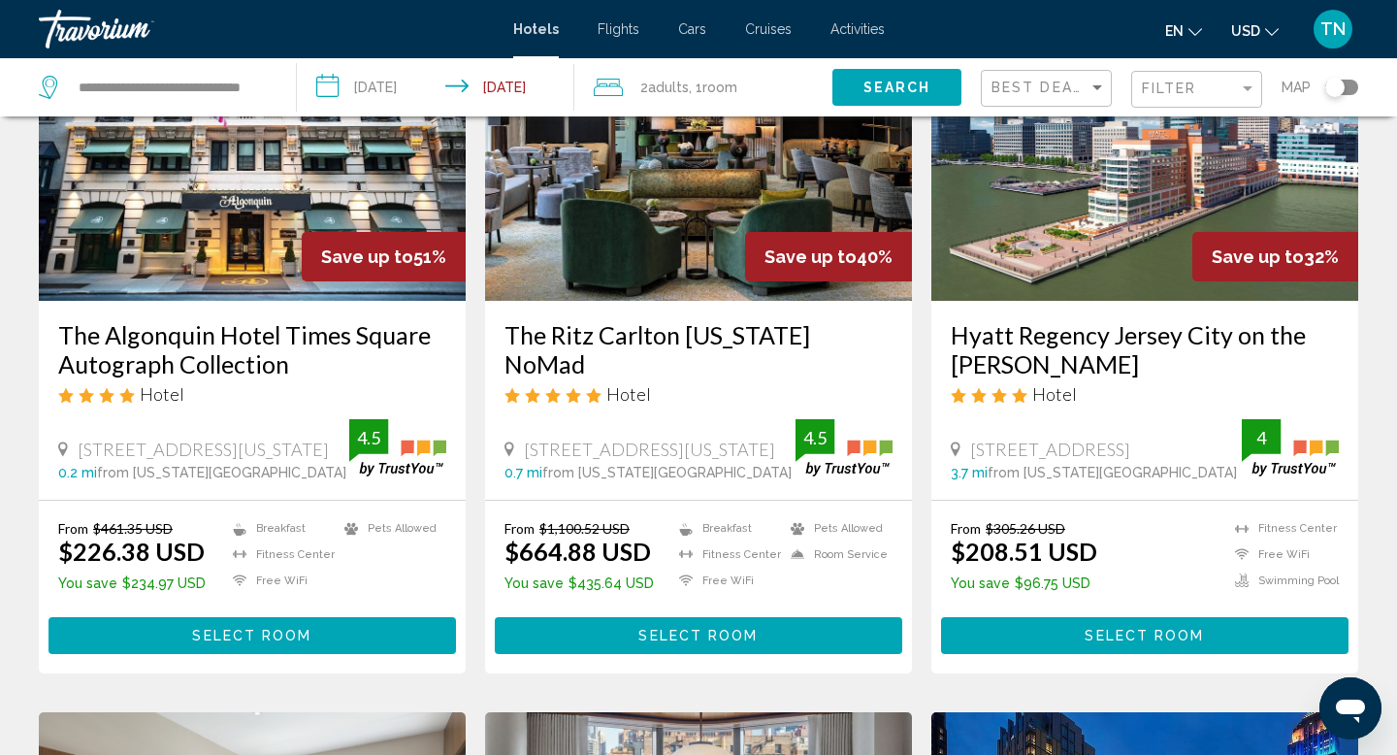
scroll to position [233, 0]
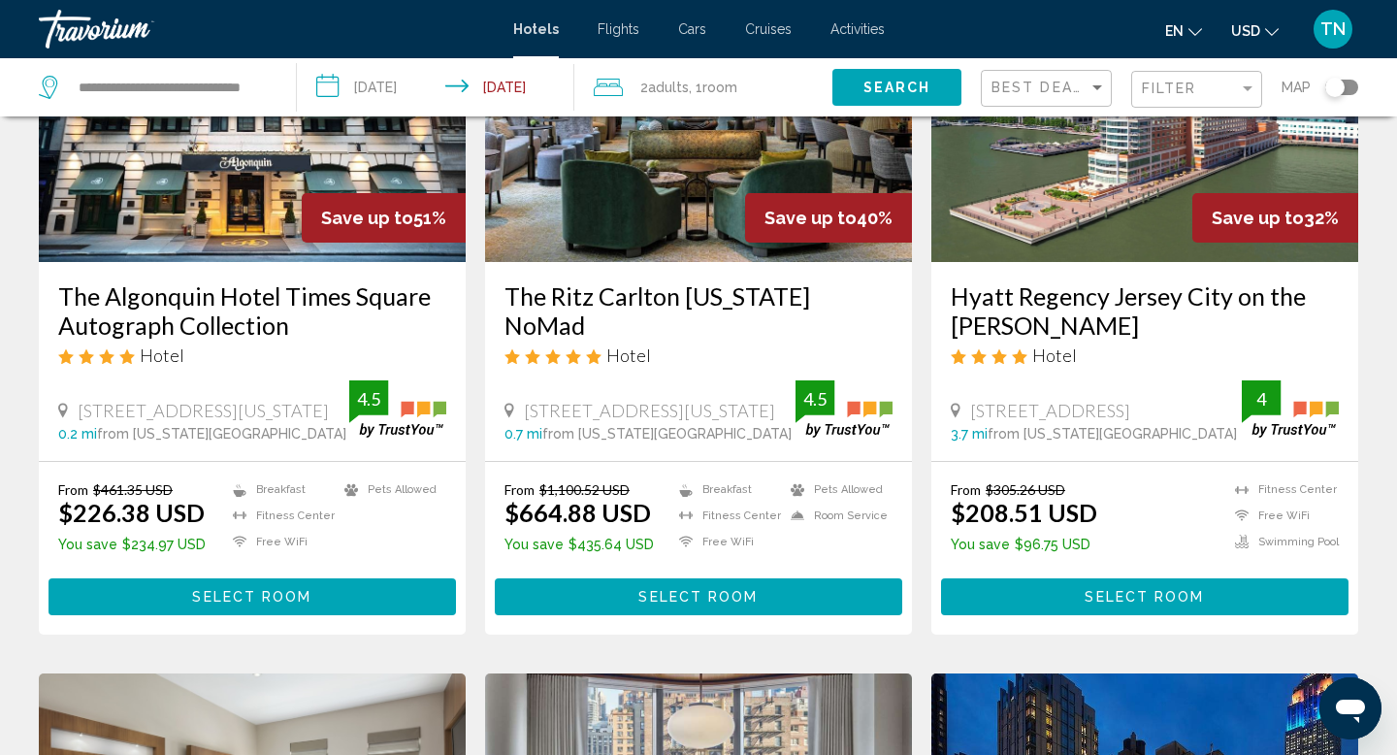
click at [156, 442] on div "The Algonquin Hotel Times Square Autograph Collection Hotel [STREET_ADDRESS][US…" at bounding box center [252, 361] width 427 height 199
